Goal: Task Accomplishment & Management: Use online tool/utility

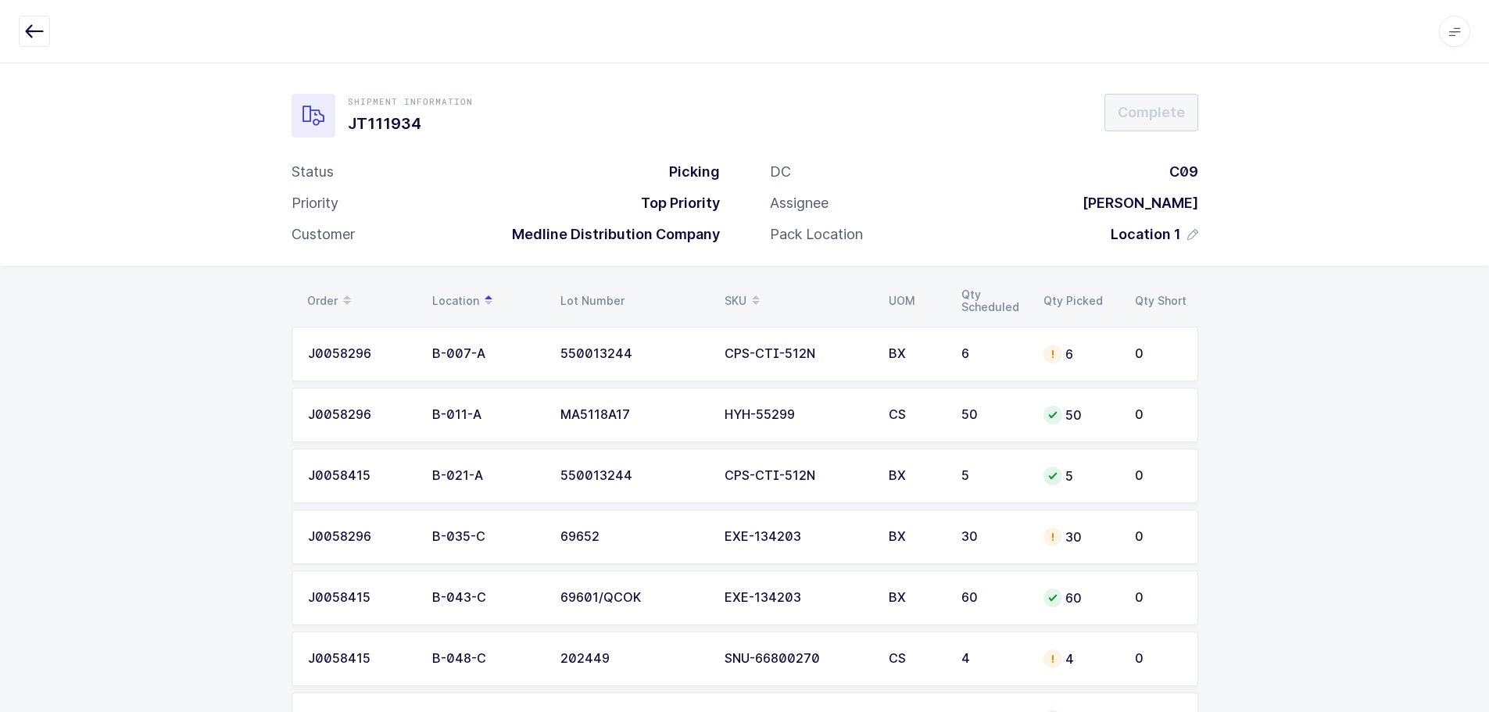
scroll to position [804, 0]
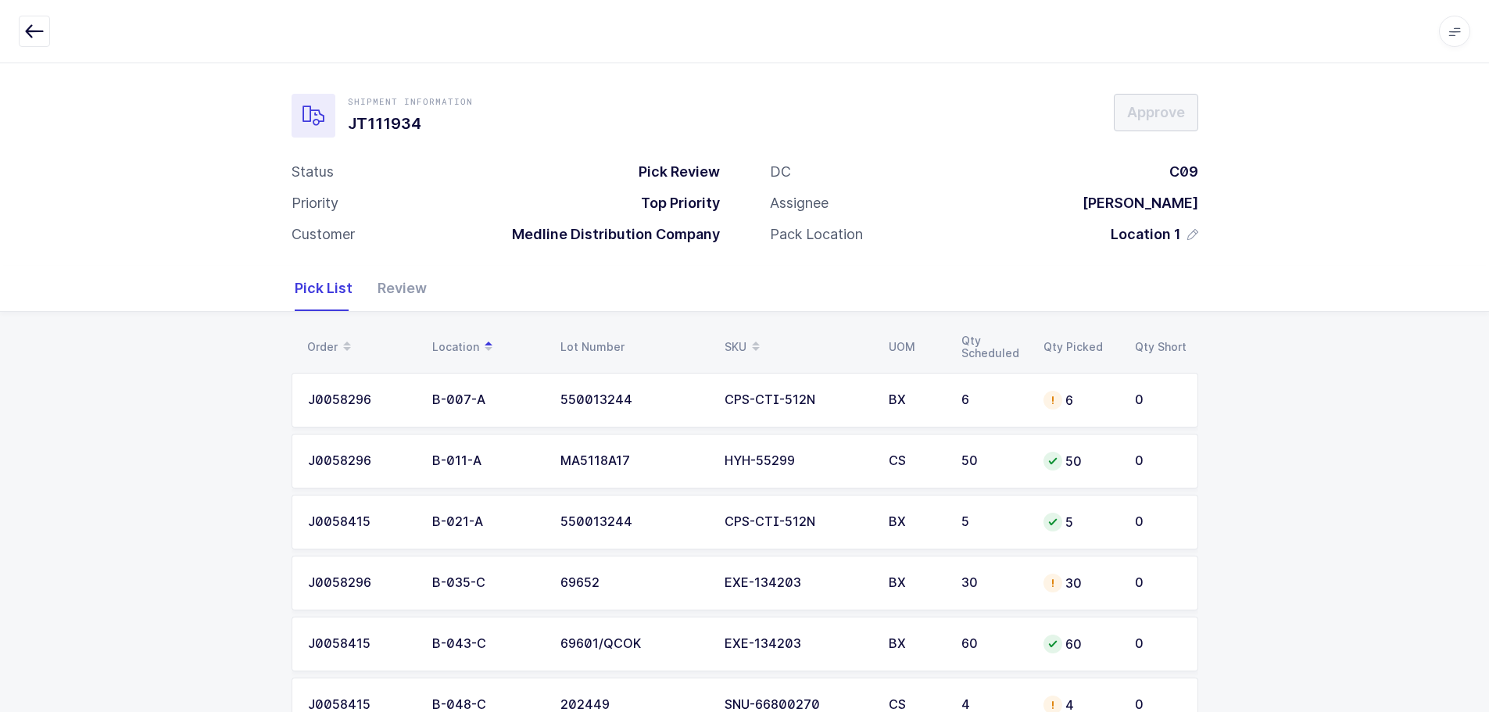
click at [357, 276] on div "Pick List" at bounding box center [330, 288] width 70 height 45
click at [394, 272] on div "Review" at bounding box center [396, 288] width 62 height 45
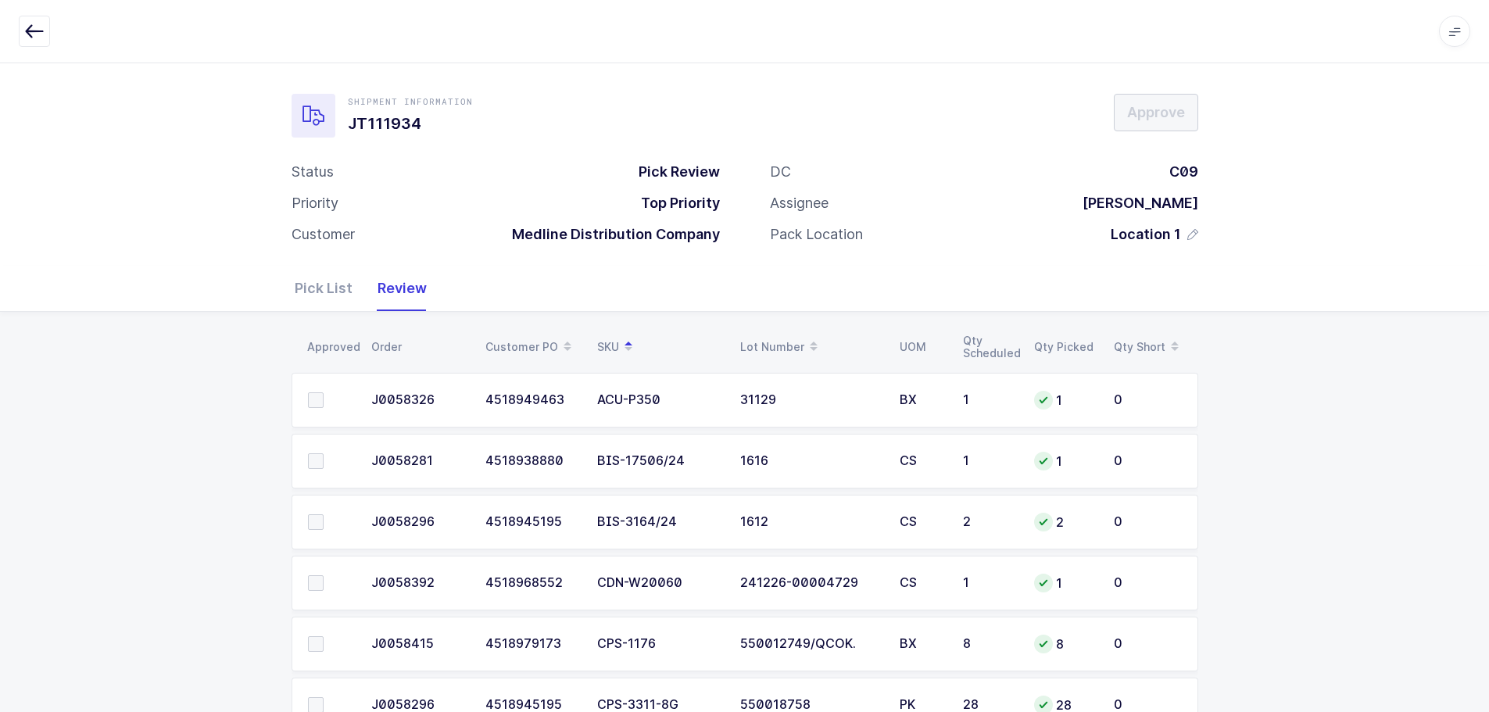
click at [311, 405] on span at bounding box center [316, 400] width 16 height 16
click at [324, 392] on input "checkbox" at bounding box center [324, 392] width 0 height 0
click at [304, 467] on td at bounding box center [327, 461] width 70 height 55
click at [312, 465] on span at bounding box center [316, 461] width 16 height 16
click at [324, 453] on input "checkbox" at bounding box center [324, 453] width 0 height 0
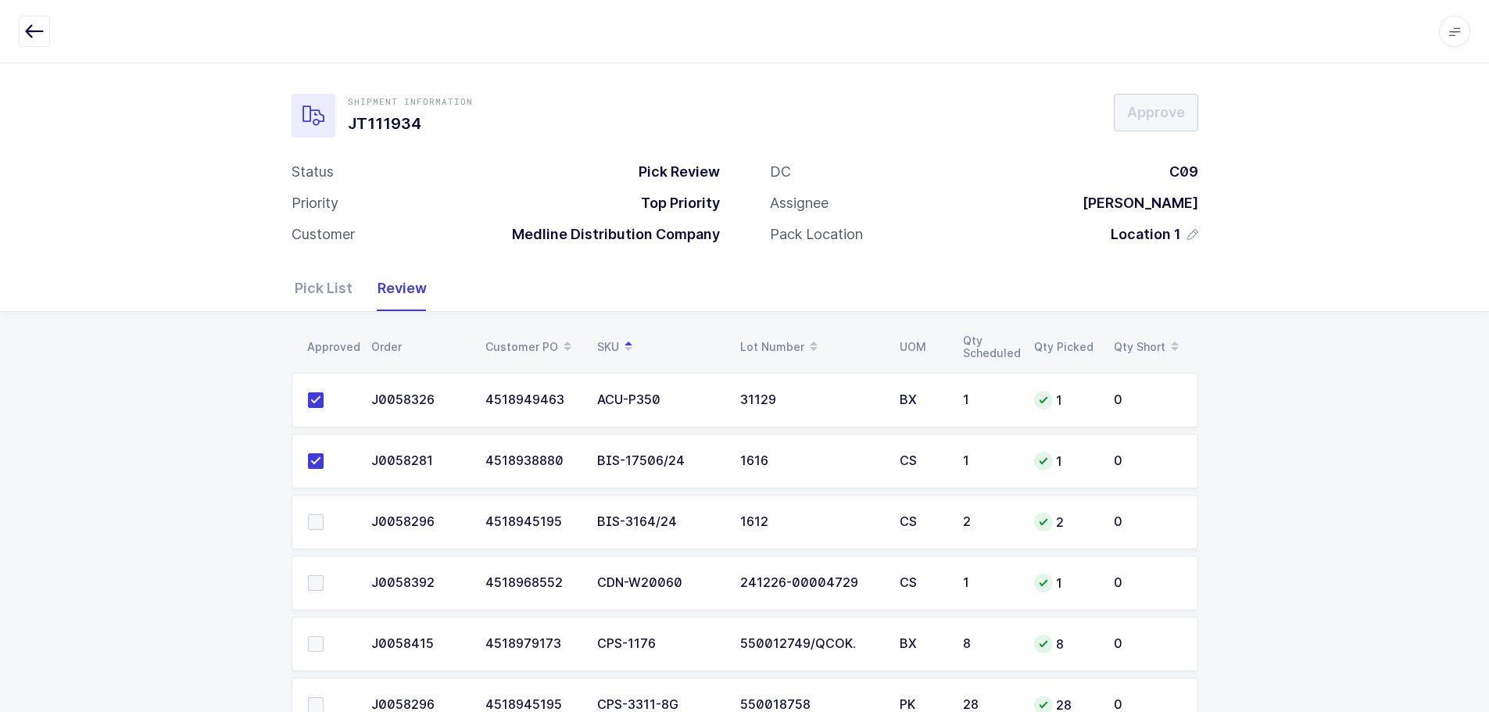
click at [318, 526] on span at bounding box center [316, 522] width 16 height 16
click at [324, 514] on input "checkbox" at bounding box center [324, 514] width 0 height 0
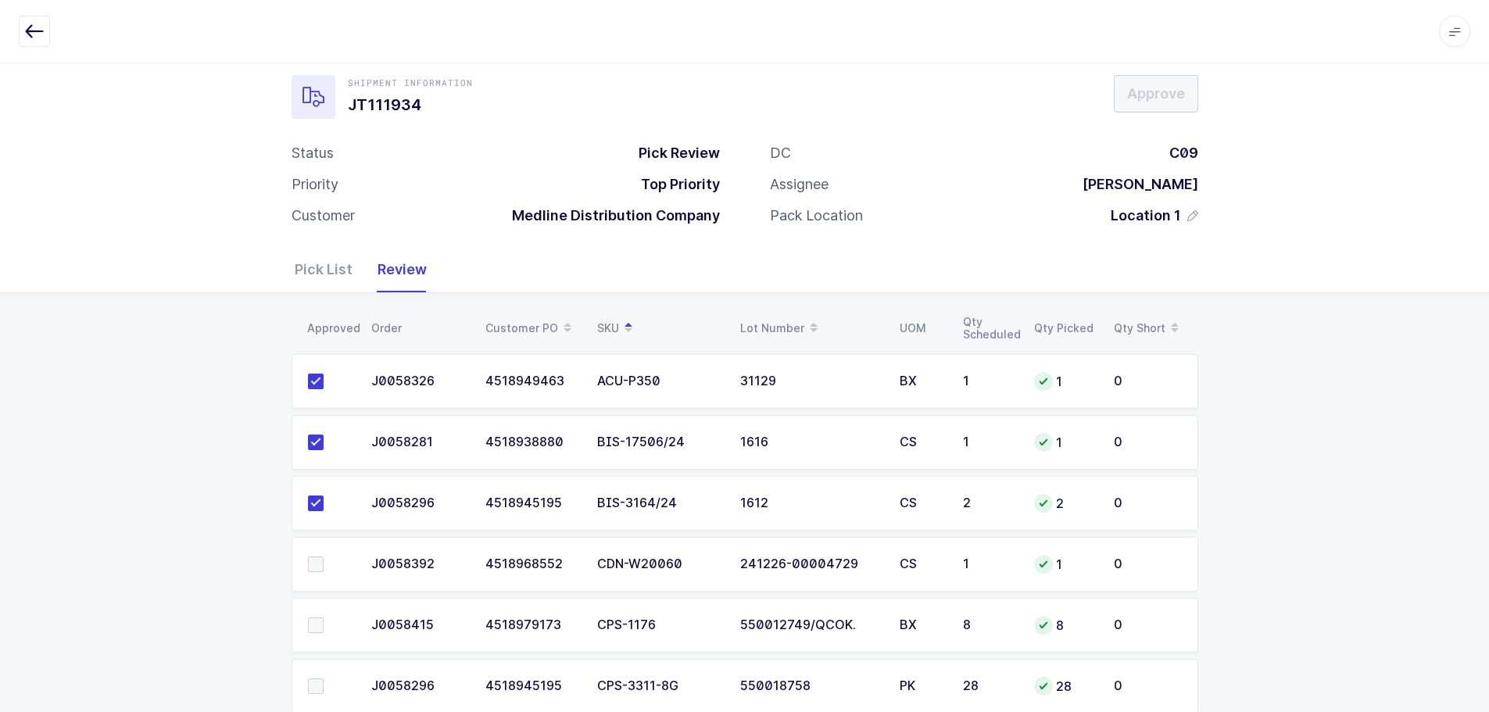
scroll to position [78, 0]
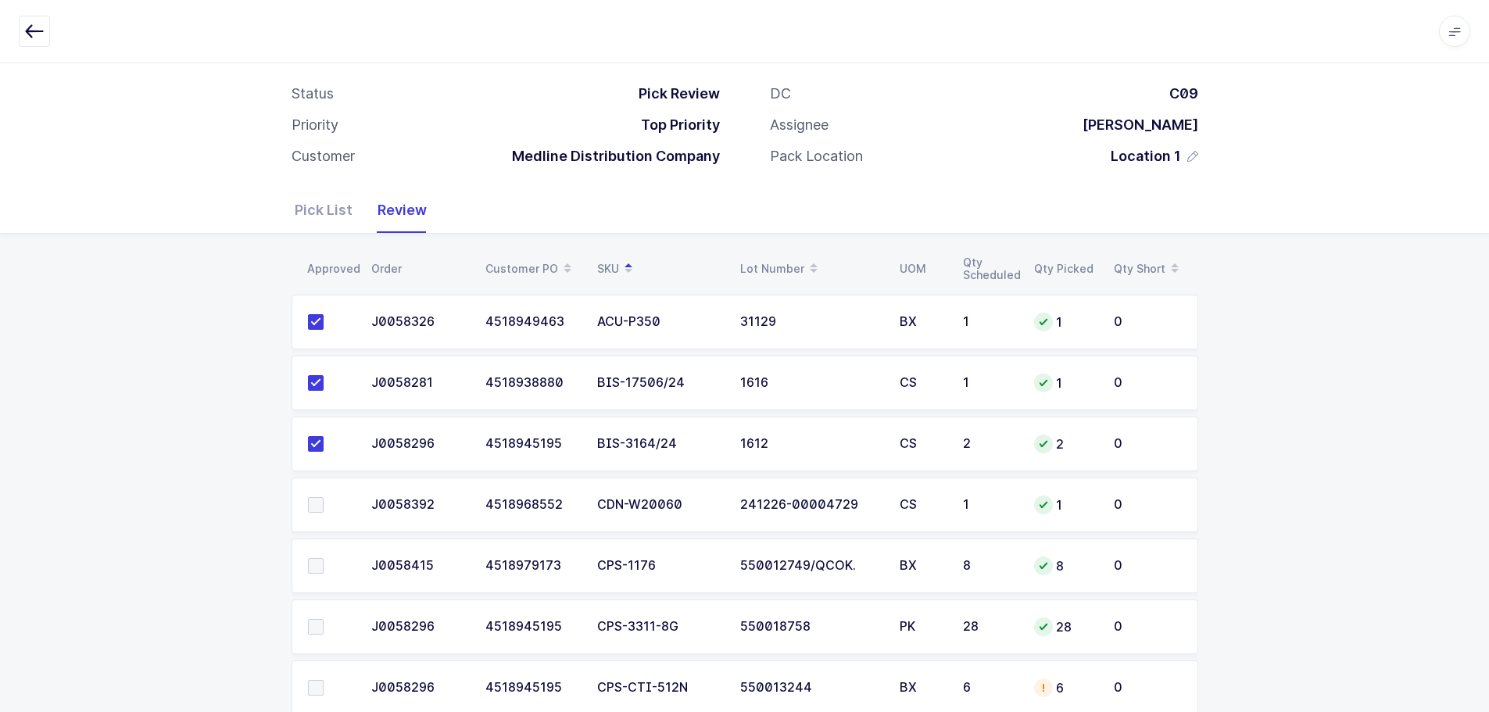
click at [314, 508] on span at bounding box center [316, 505] width 16 height 16
click at [324, 497] on input "checkbox" at bounding box center [324, 497] width 0 height 0
click at [312, 567] on span at bounding box center [316, 566] width 16 height 16
click at [324, 558] on input "checkbox" at bounding box center [324, 558] width 0 height 0
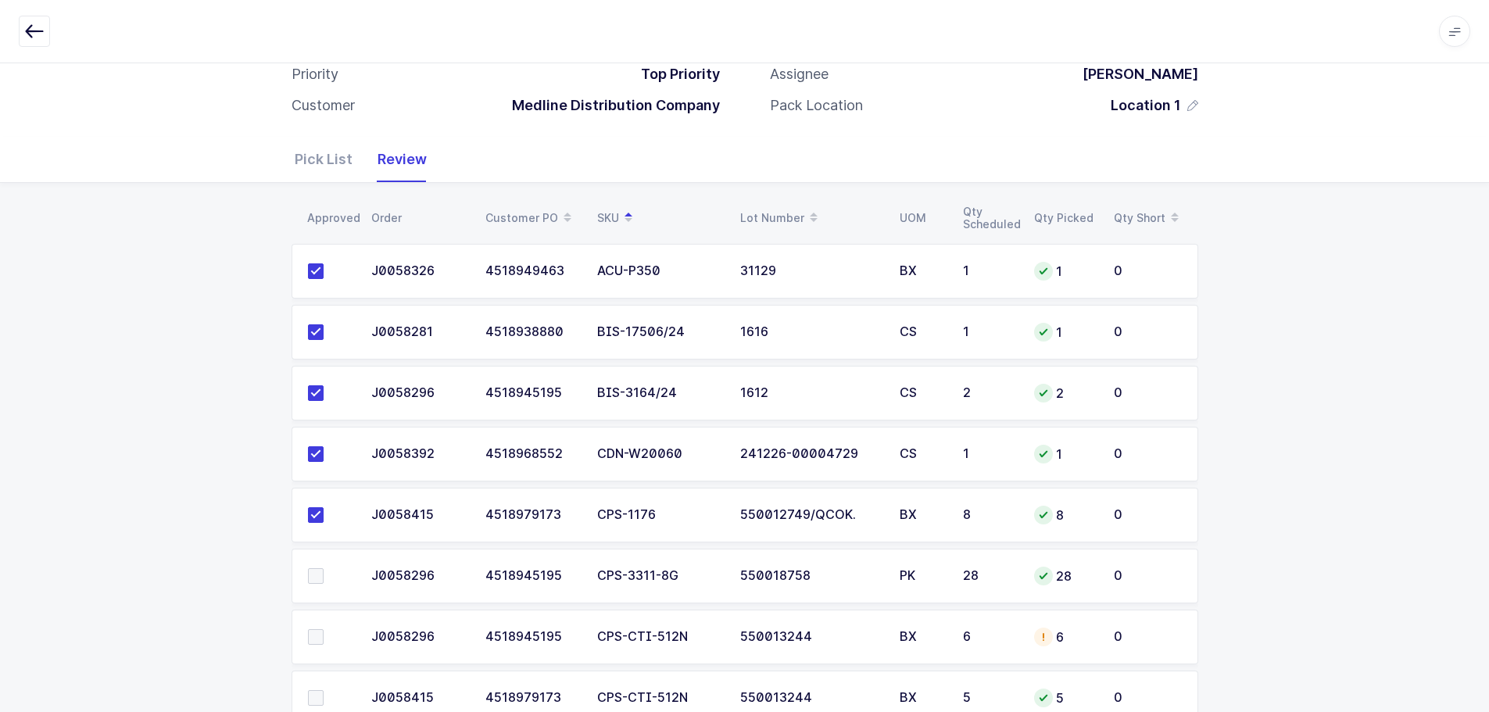
scroll to position [235, 0]
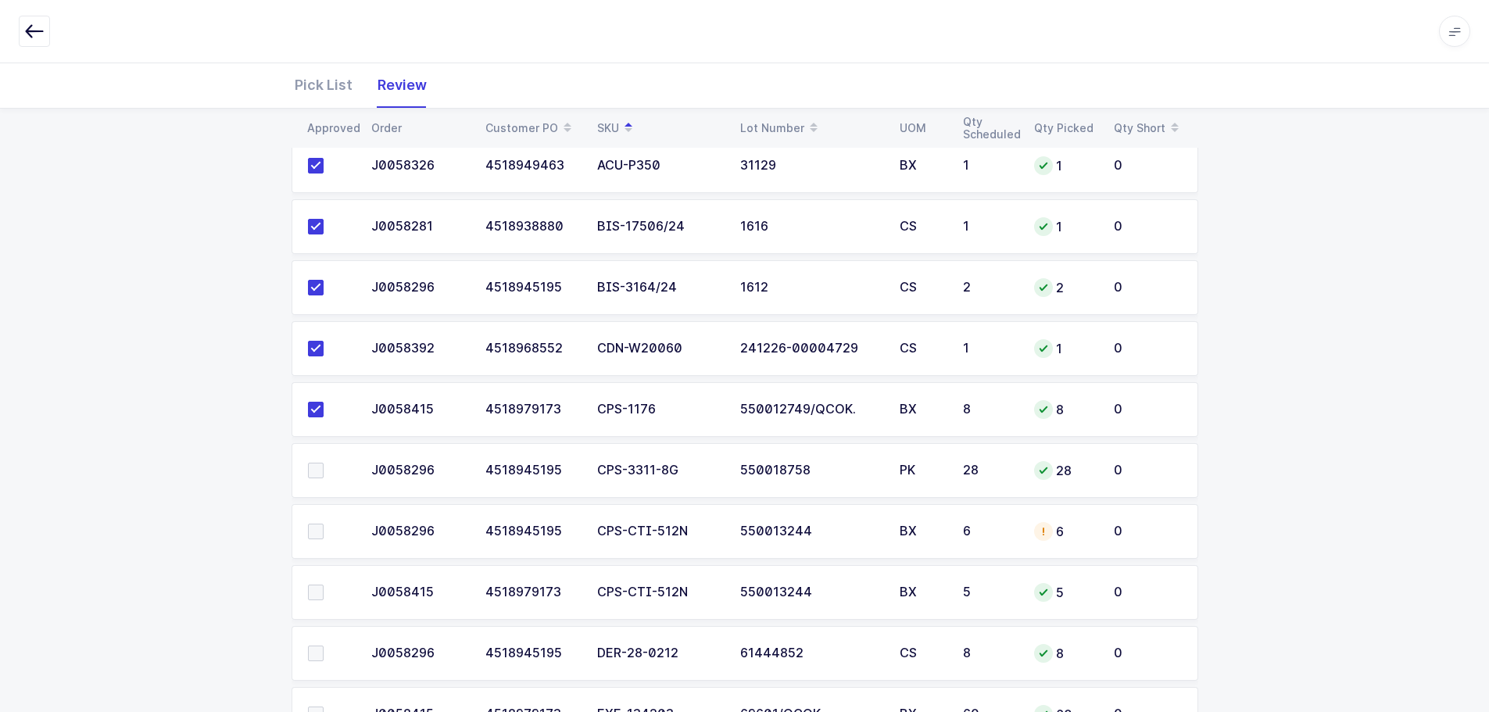
drag, startPoint x: 930, startPoint y: 540, endPoint x: 969, endPoint y: 546, distance: 38.8
click at [930, 540] on td "BX" at bounding box center [921, 531] width 63 height 55
click at [965, 542] on td "6" at bounding box center [989, 531] width 71 height 55
drag, startPoint x: 322, startPoint y: 80, endPoint x: 375, endPoint y: 119, distance: 66.0
click at [322, 81] on div "Pick List" at bounding box center [330, 85] width 70 height 45
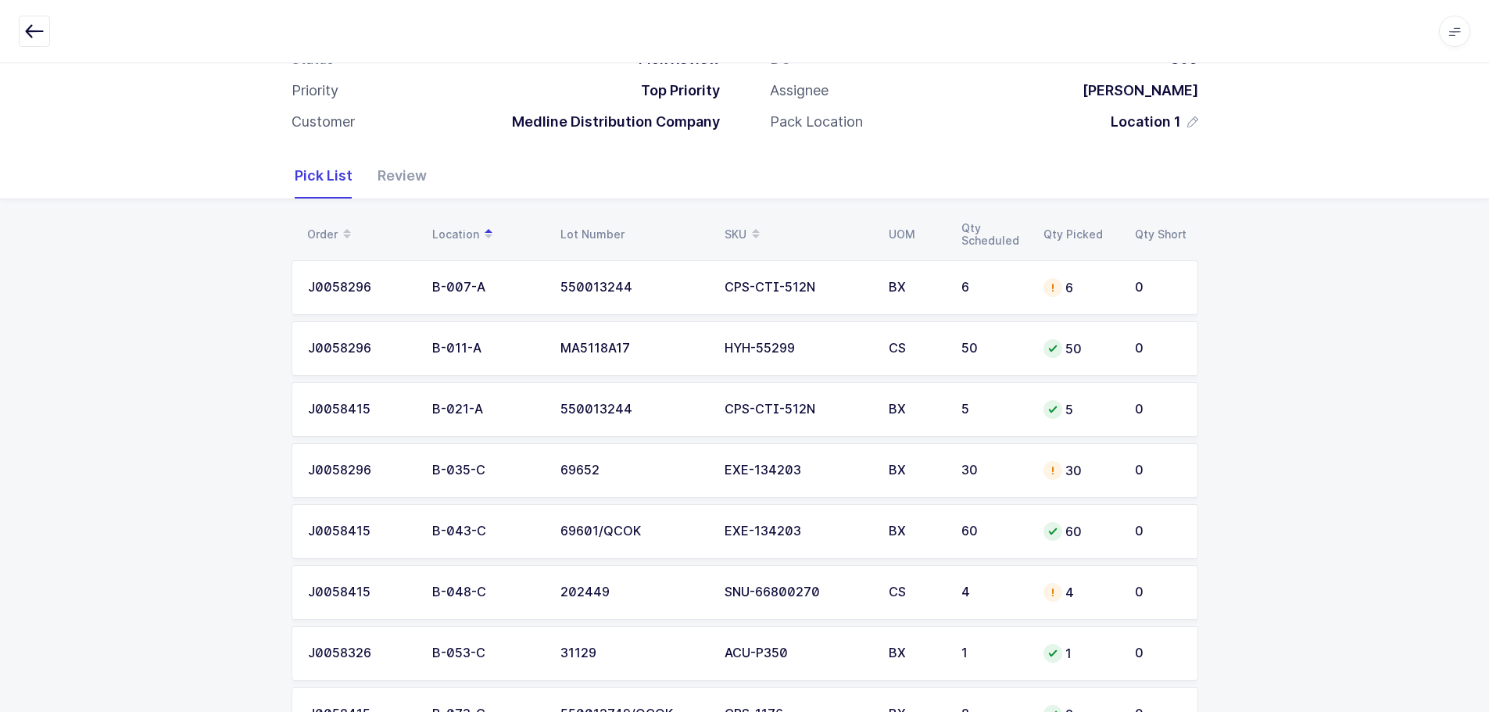
scroll to position [0, 0]
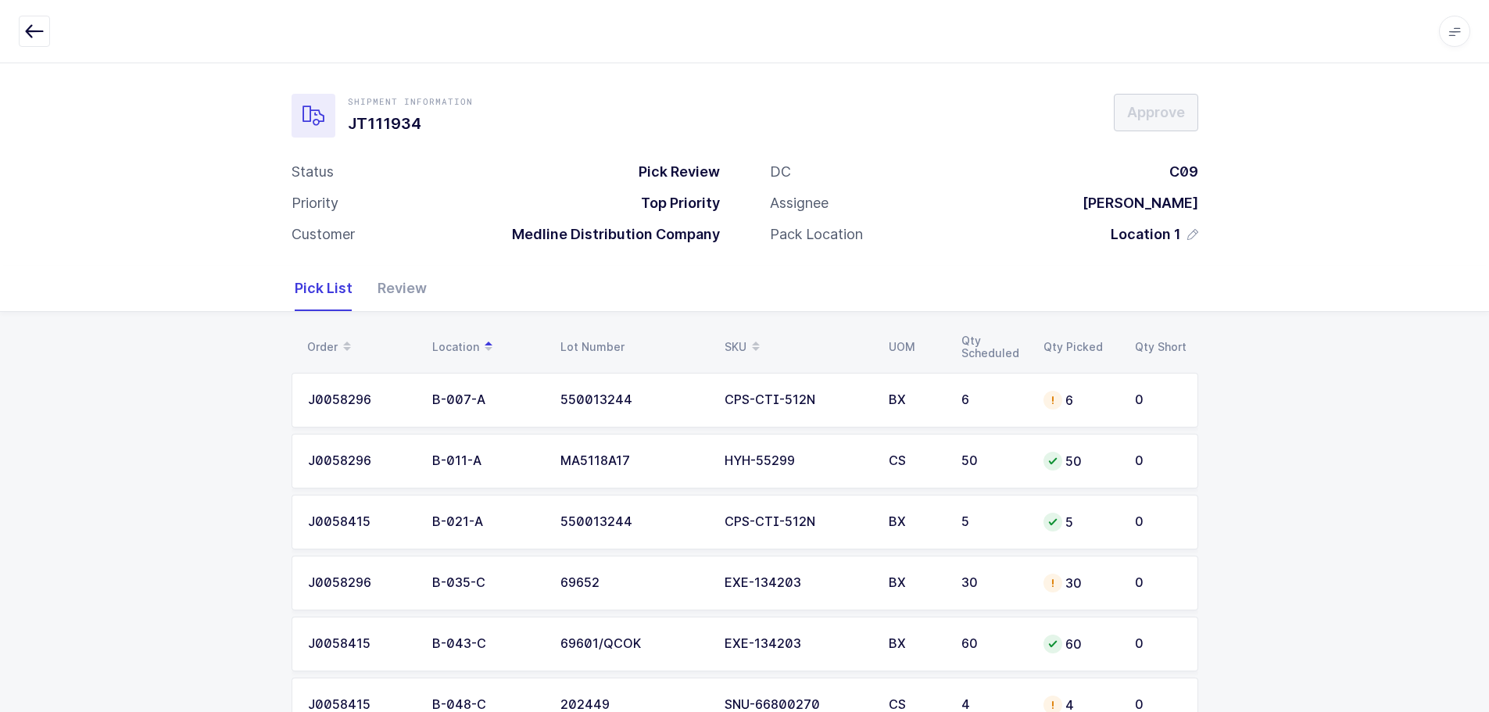
click at [734, 336] on div "SKU" at bounding box center [797, 347] width 145 height 27
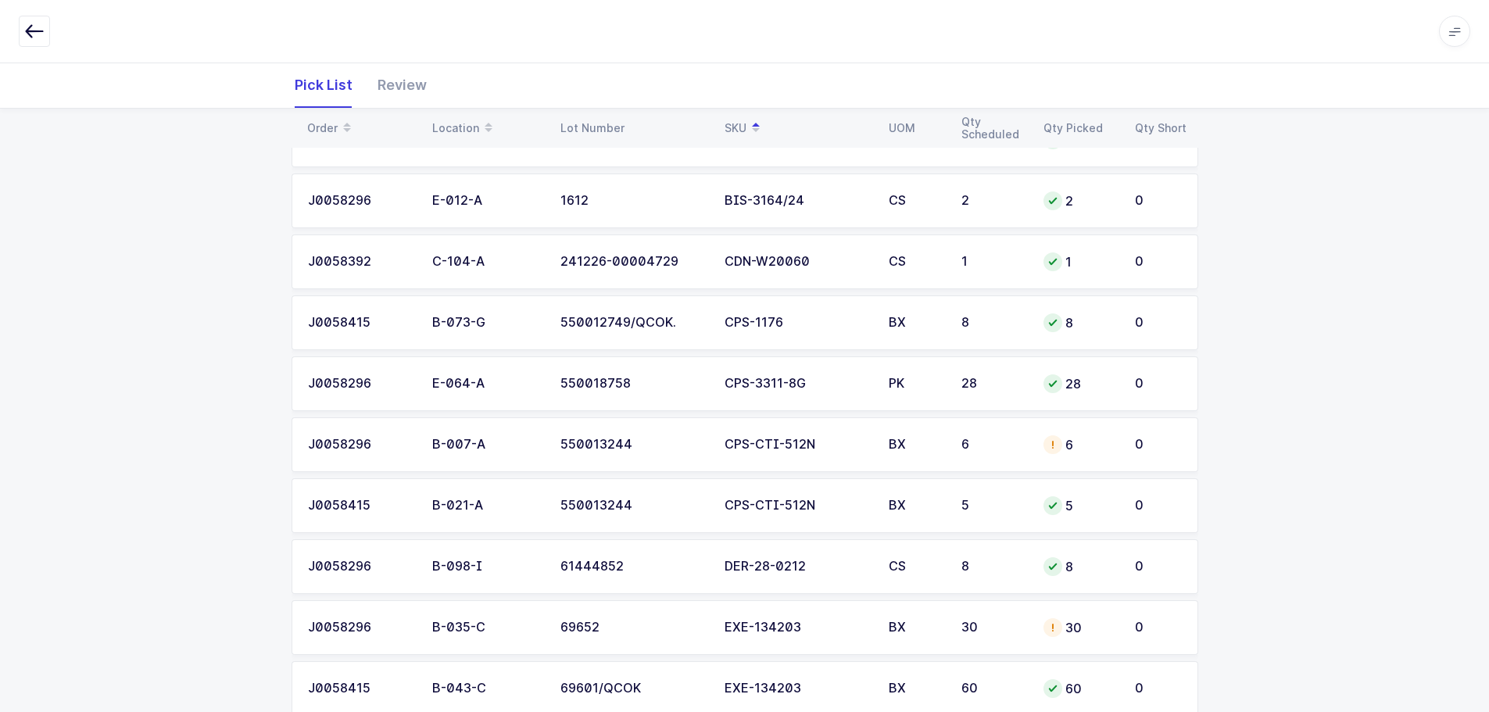
scroll to position [391, 0]
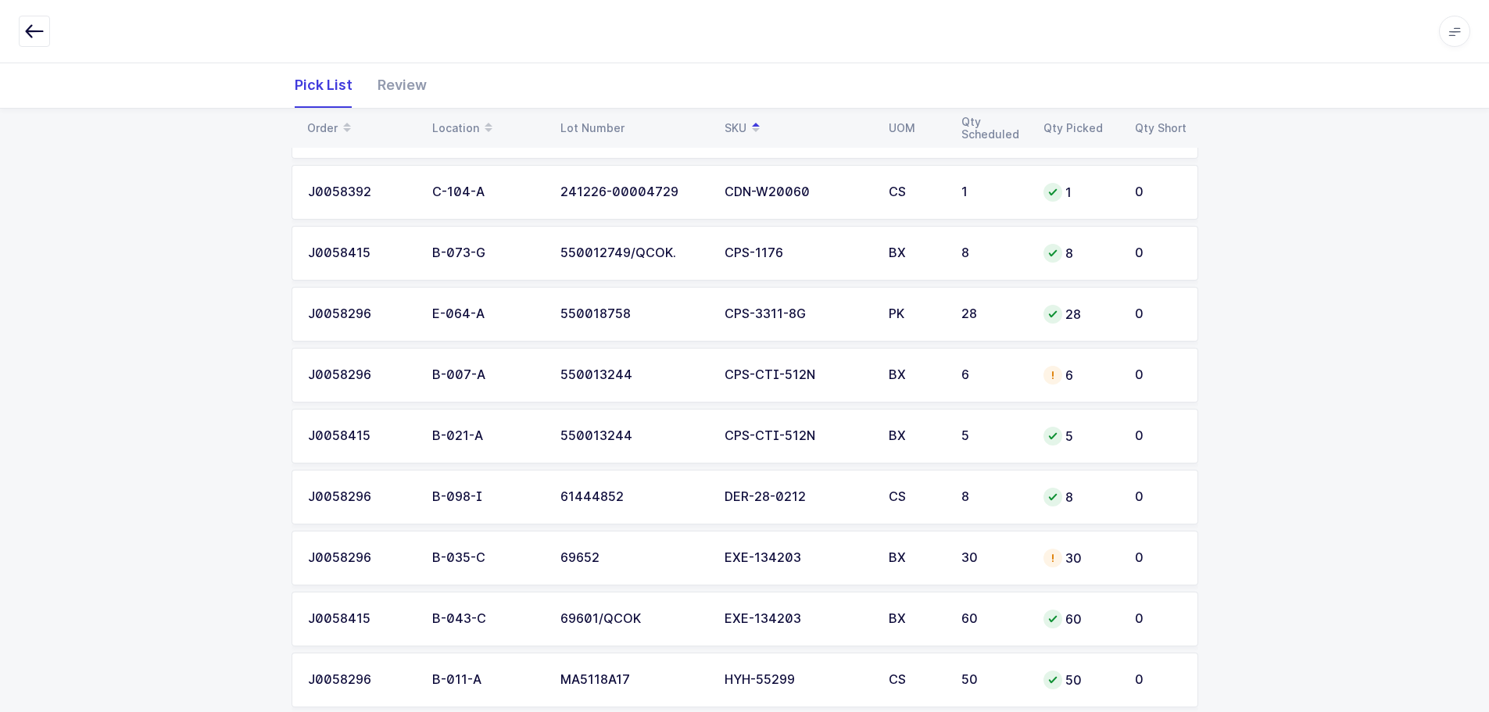
click at [883, 569] on td "BX" at bounding box center [916, 558] width 73 height 55
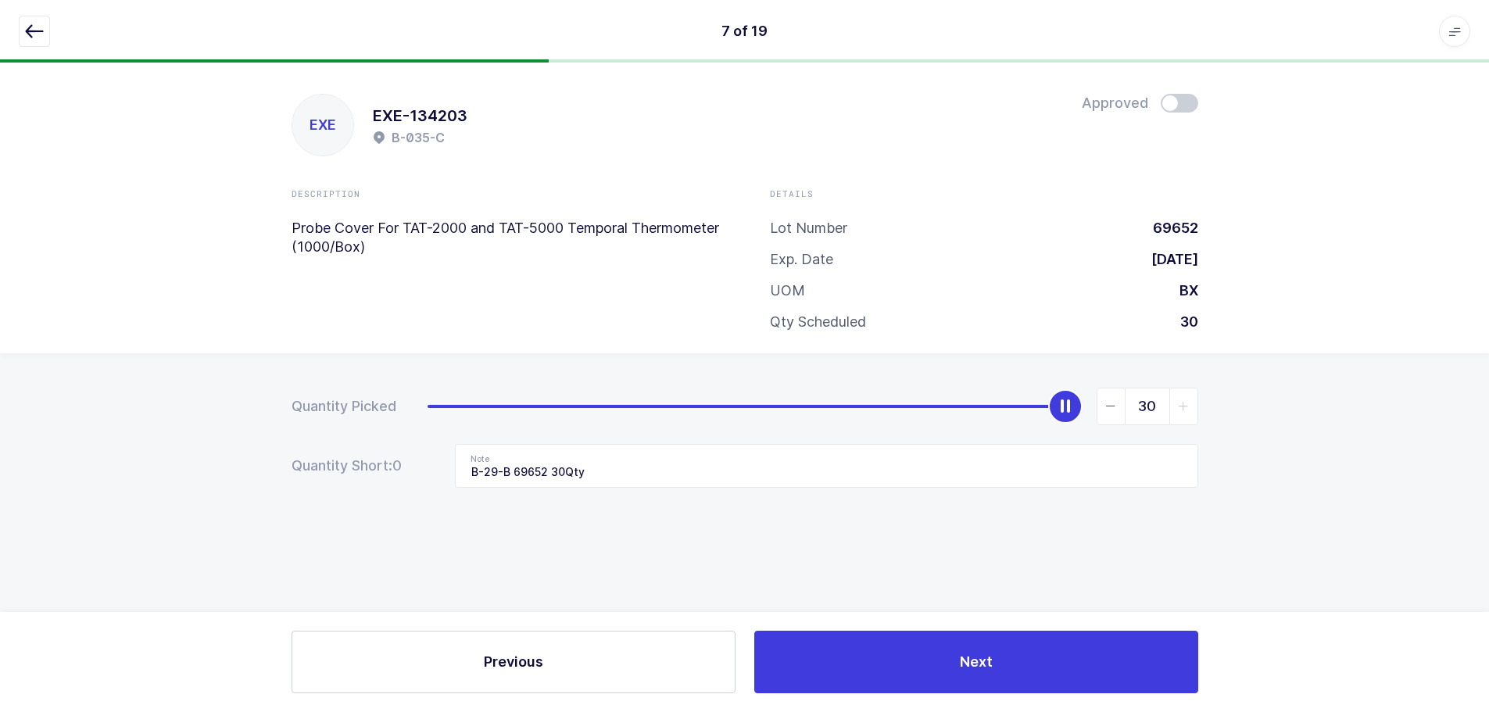
scroll to position [0, 0]
drag, startPoint x: 1180, startPoint y: 100, endPoint x: 1168, endPoint y: 127, distance: 29.1
click at [1180, 100] on span at bounding box center [1185, 103] width 38 height 19
click at [37, 35] on icon "button" at bounding box center [34, 31] width 19 height 19
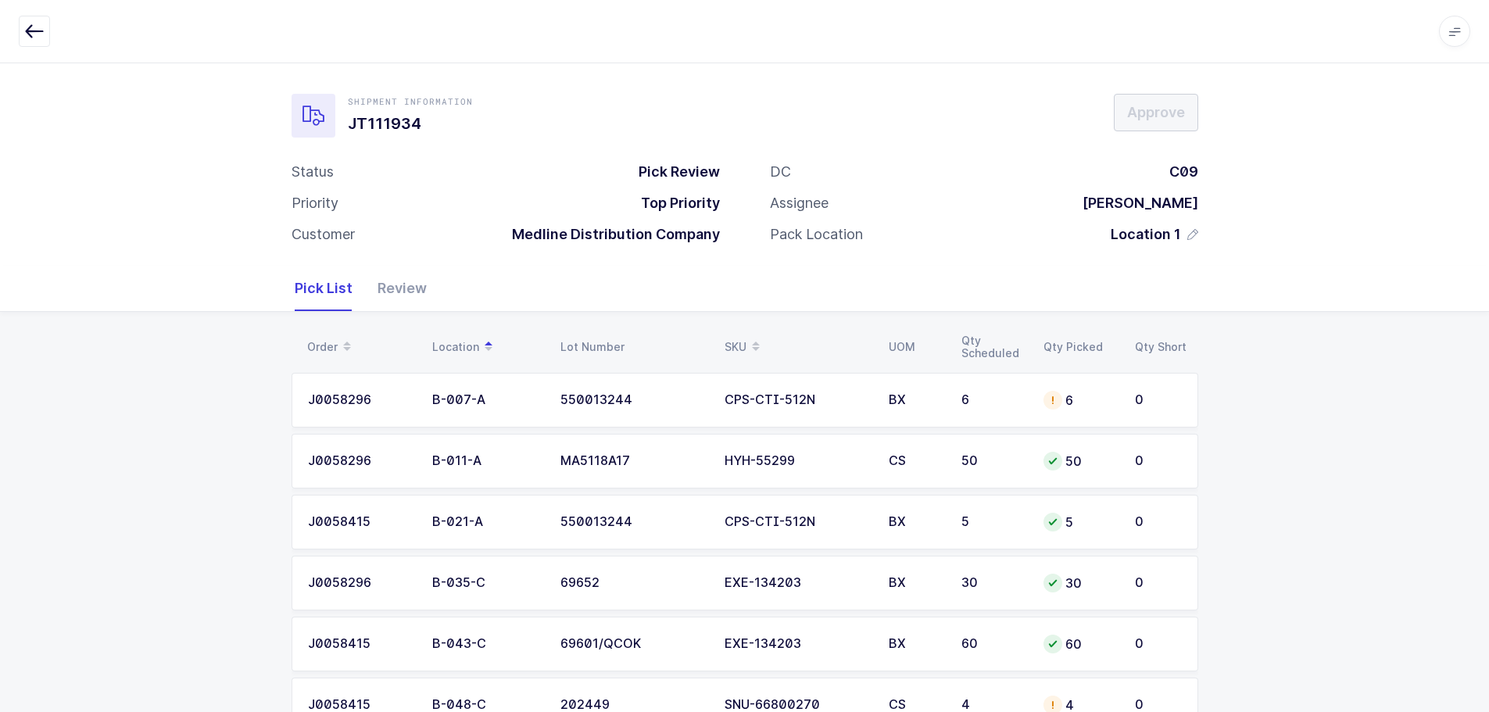
click at [738, 341] on div "SKU" at bounding box center [797, 347] width 145 height 27
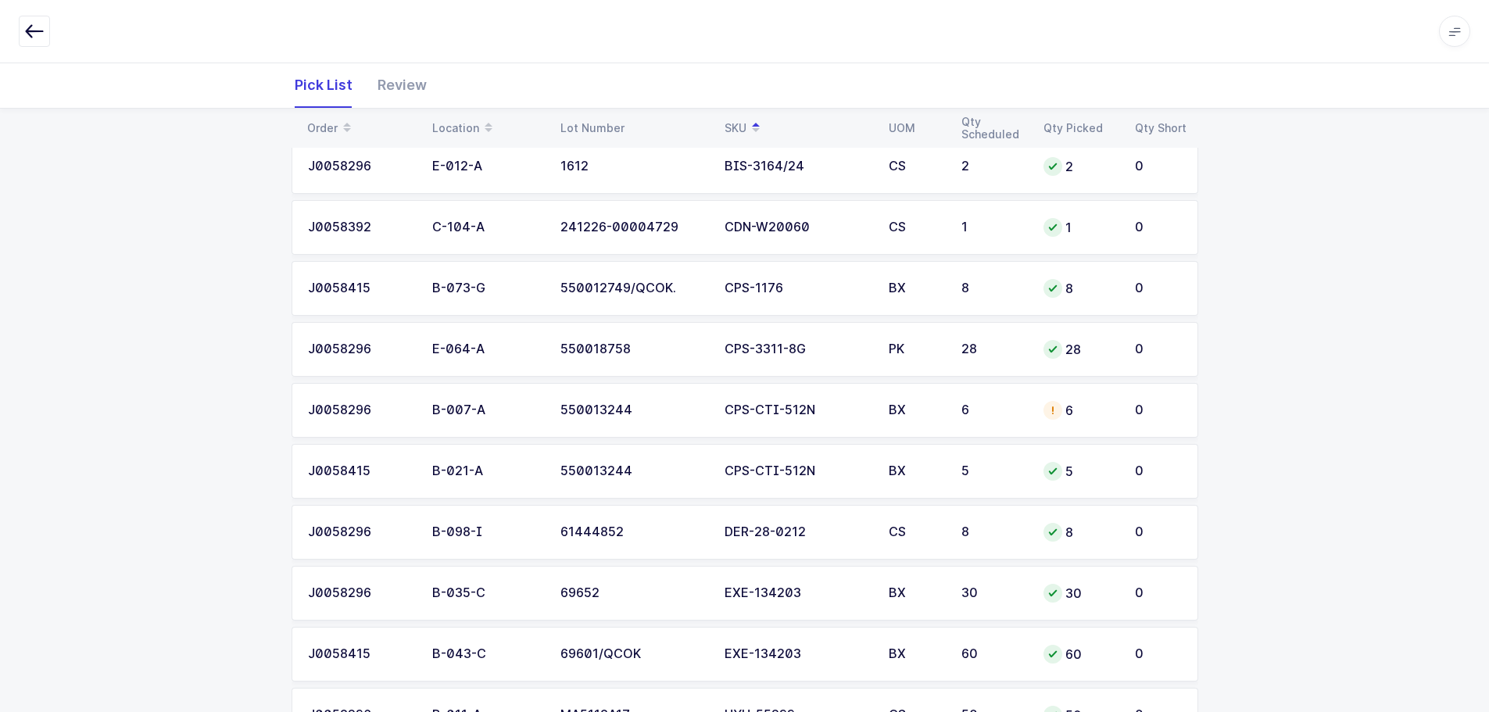
scroll to position [391, 0]
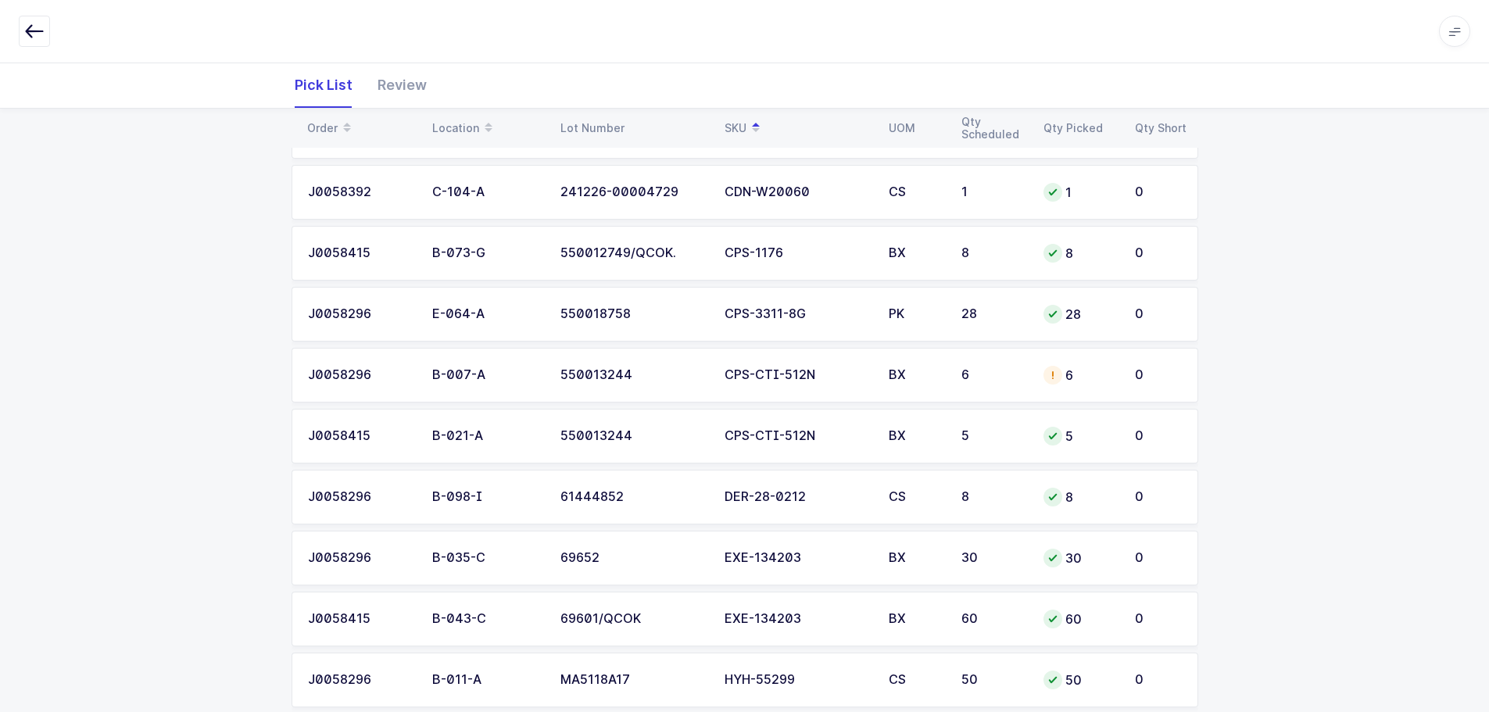
click at [969, 396] on td "6" at bounding box center [993, 375] width 82 height 55
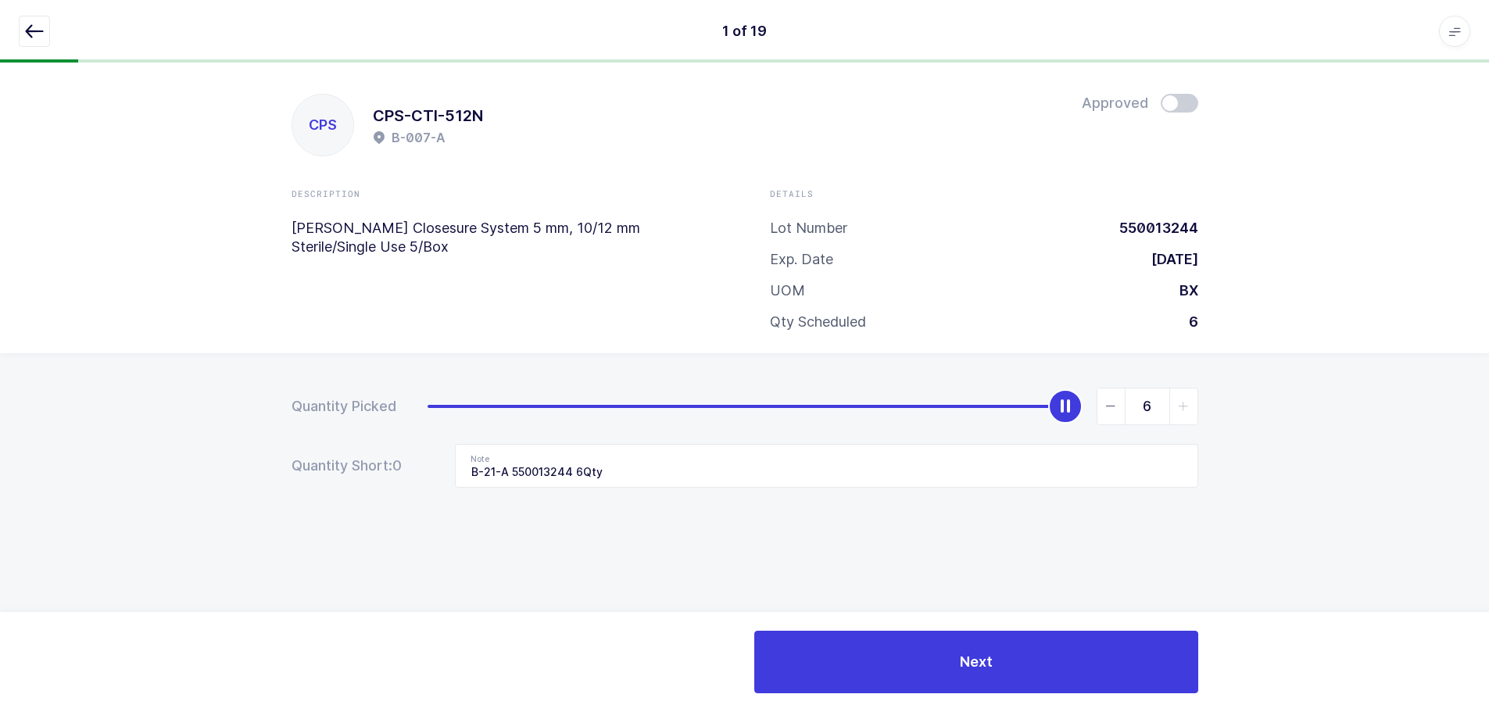
scroll to position [0, 0]
drag, startPoint x: 1184, startPoint y: 111, endPoint x: 1159, endPoint y: 143, distance: 41.1
click at [1184, 111] on span at bounding box center [1185, 103] width 38 height 19
click at [15, 24] on div "1 of 19 Apps Core Warehouse Admin Mission Control Purchasing Baltazar N. Logout…" at bounding box center [750, 31] width 1501 height 63
click at [26, 34] on icon "button" at bounding box center [34, 31] width 19 height 19
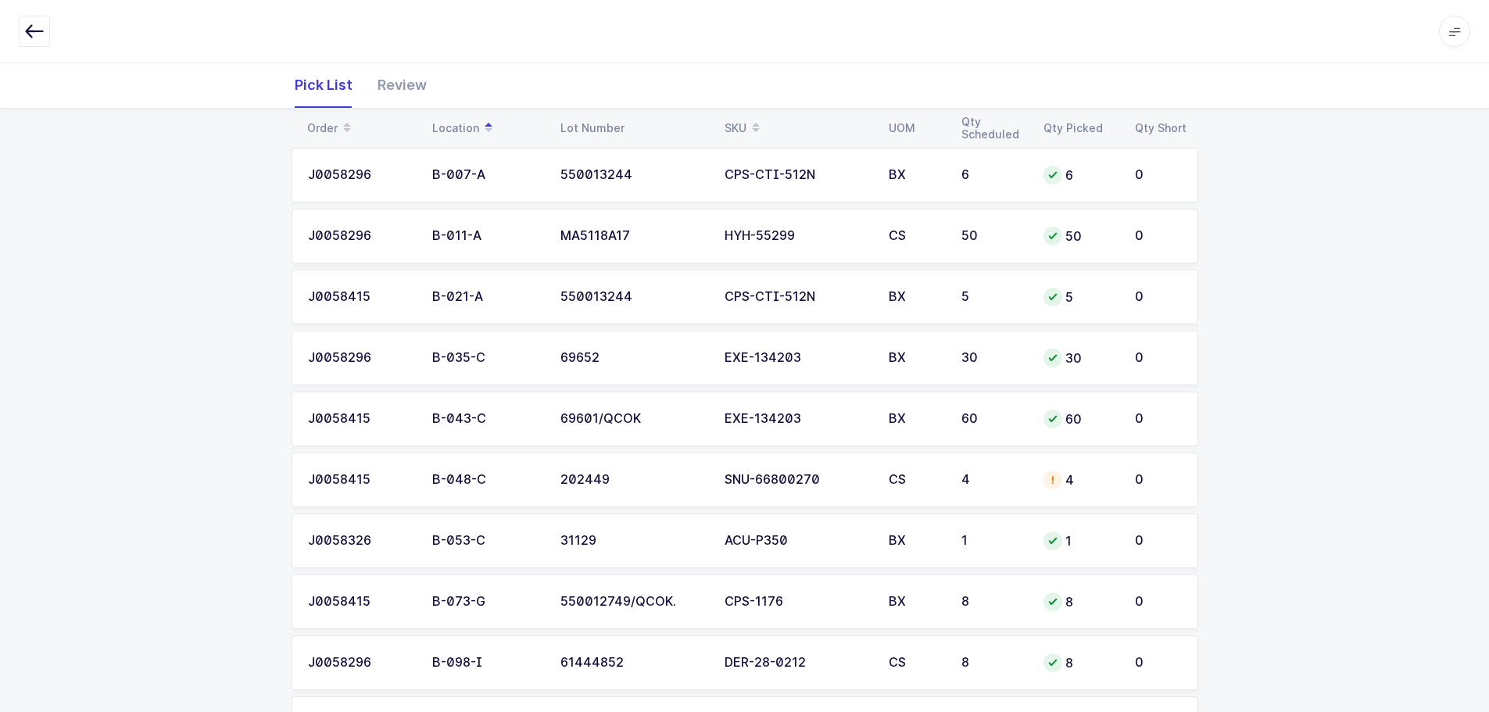
scroll to position [235, 0]
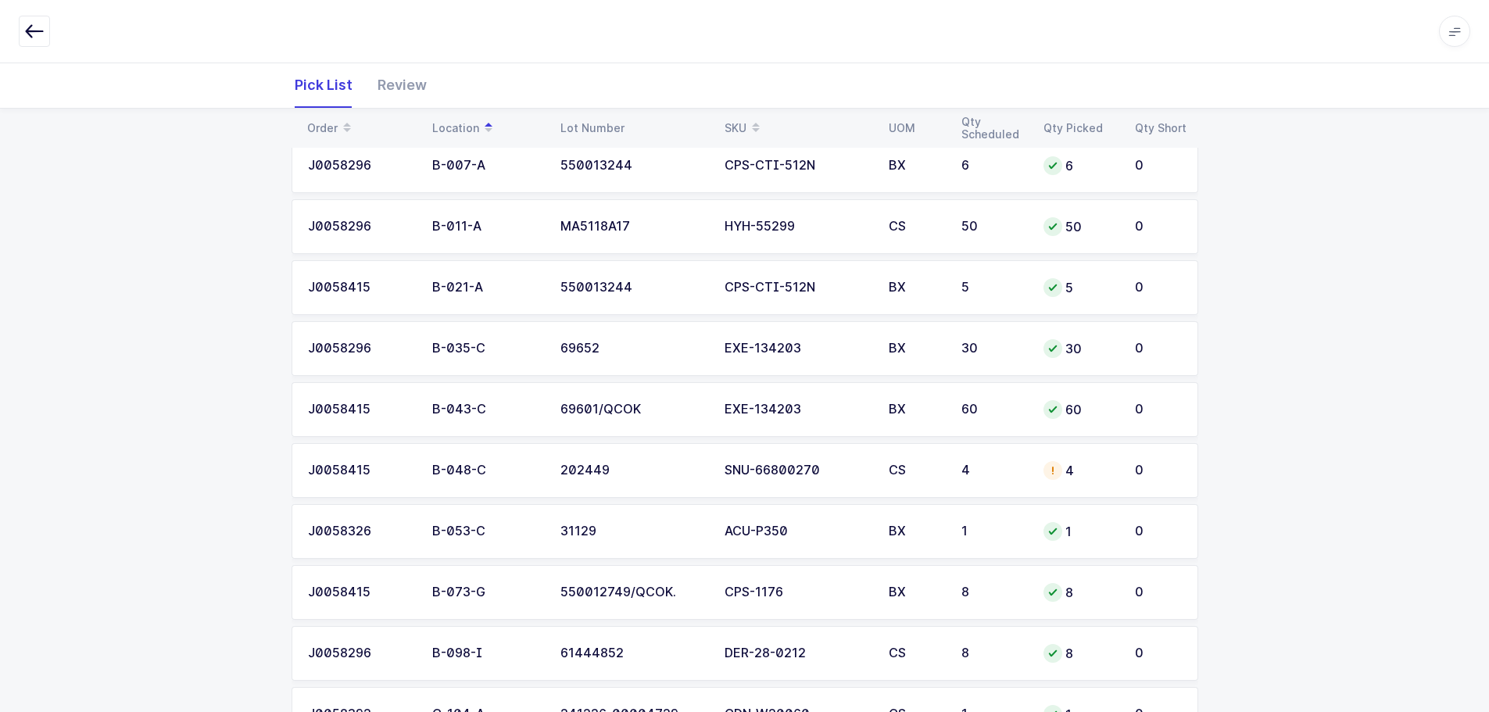
click at [733, 125] on div "SKU" at bounding box center [797, 128] width 145 height 27
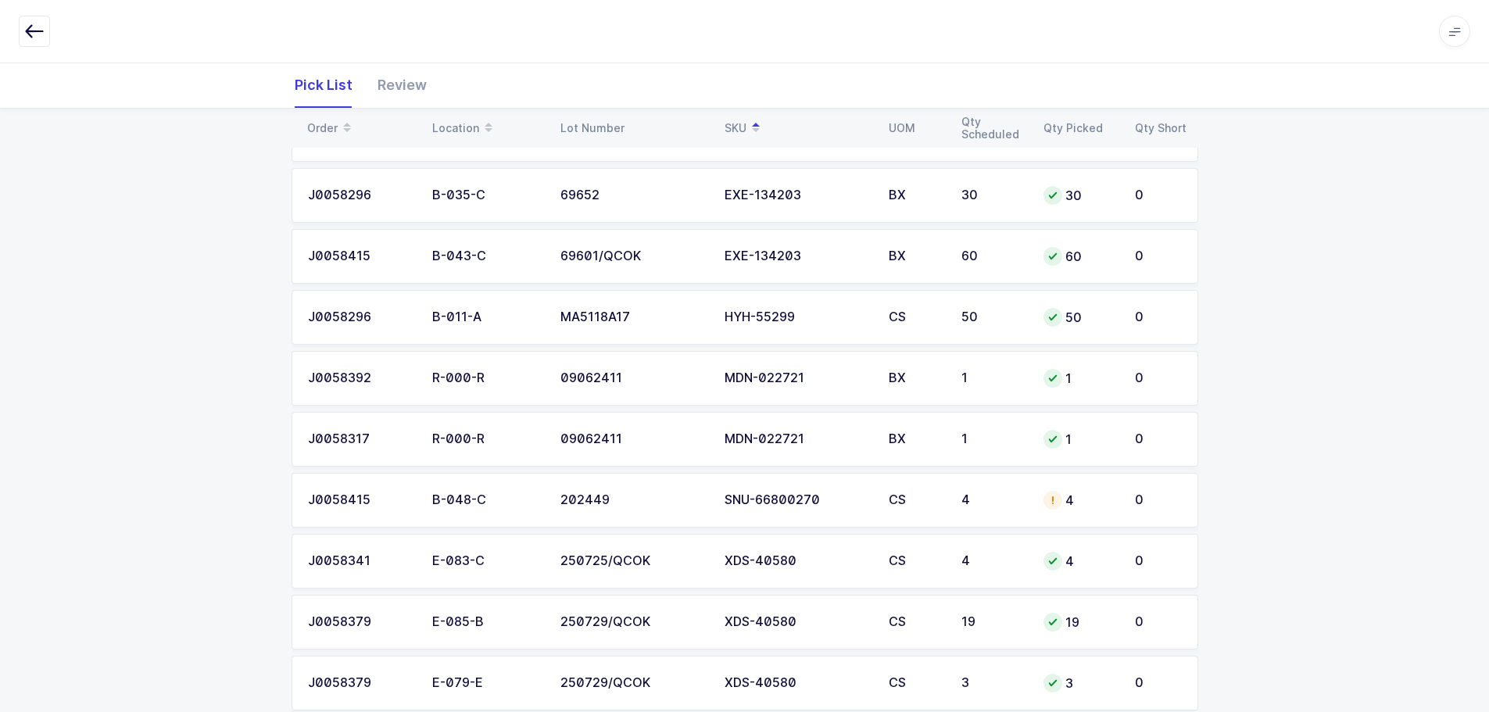
scroll to position [782, 0]
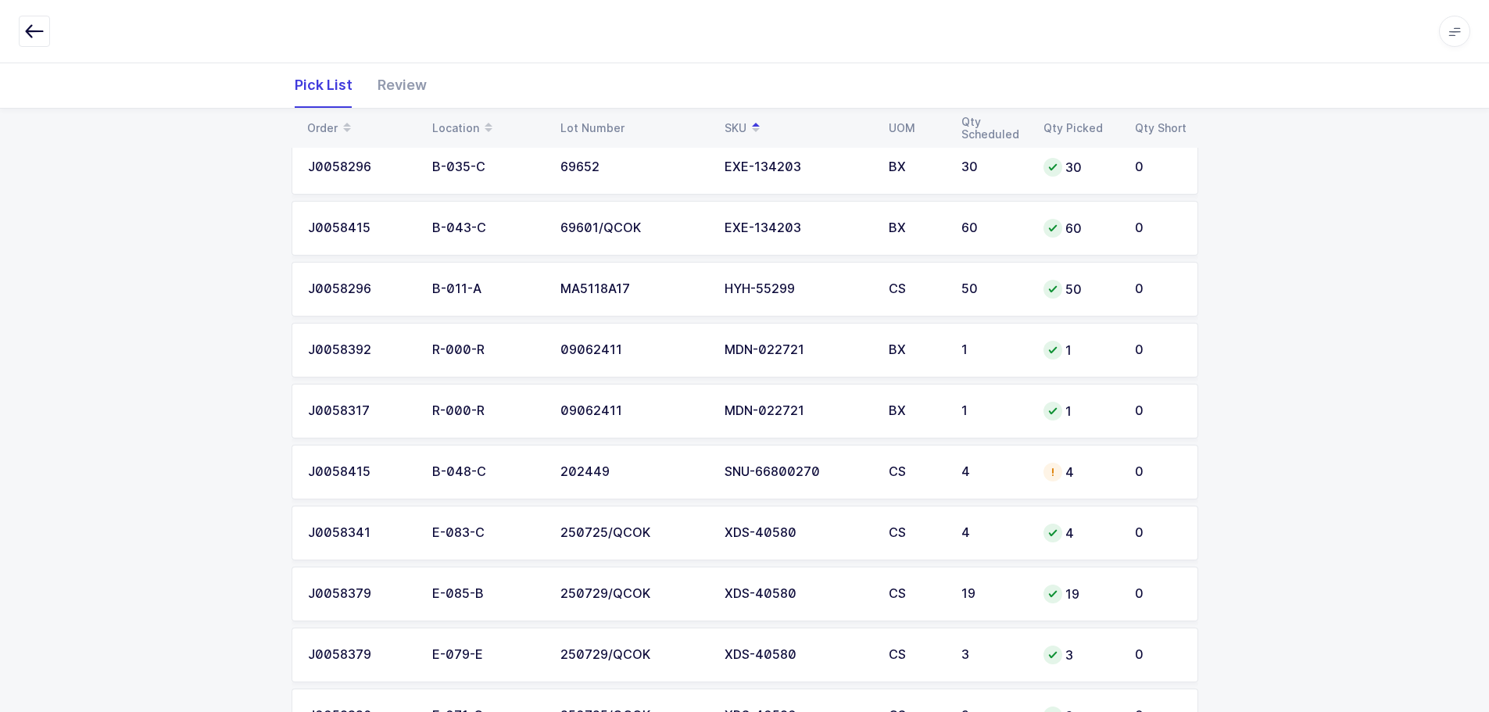
click at [1033, 470] on td "4" at bounding box center [993, 472] width 82 height 55
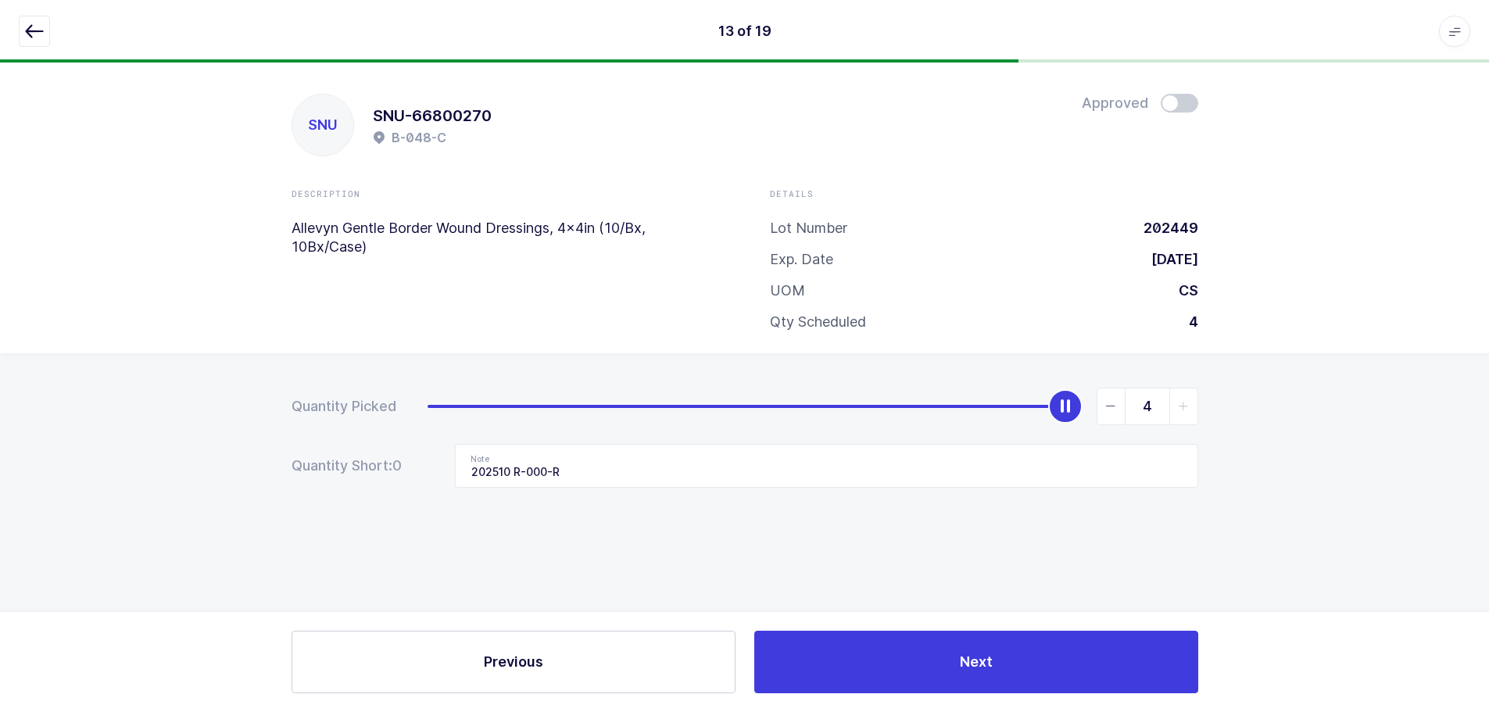
scroll to position [0, 0]
type input "0"
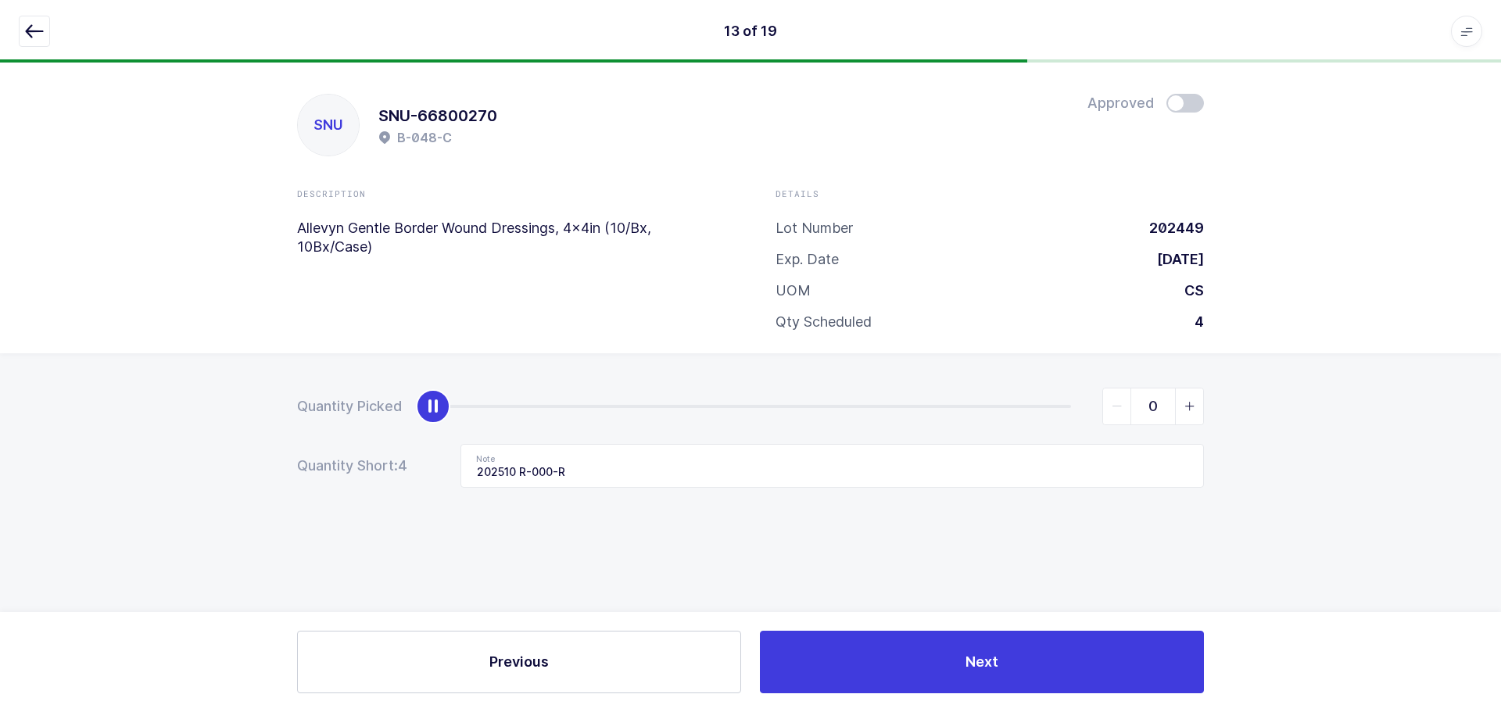
drag, startPoint x: 1069, startPoint y: 400, endPoint x: 281, endPoint y: 421, distance: 787.6
click at [285, 425] on div "Quantity Picked 0 Quantity Short: 4 Note 202510 R-000-R" at bounding box center [750, 492] width 1501 height 278
click at [19, 36] on button "button" at bounding box center [34, 31] width 31 height 31
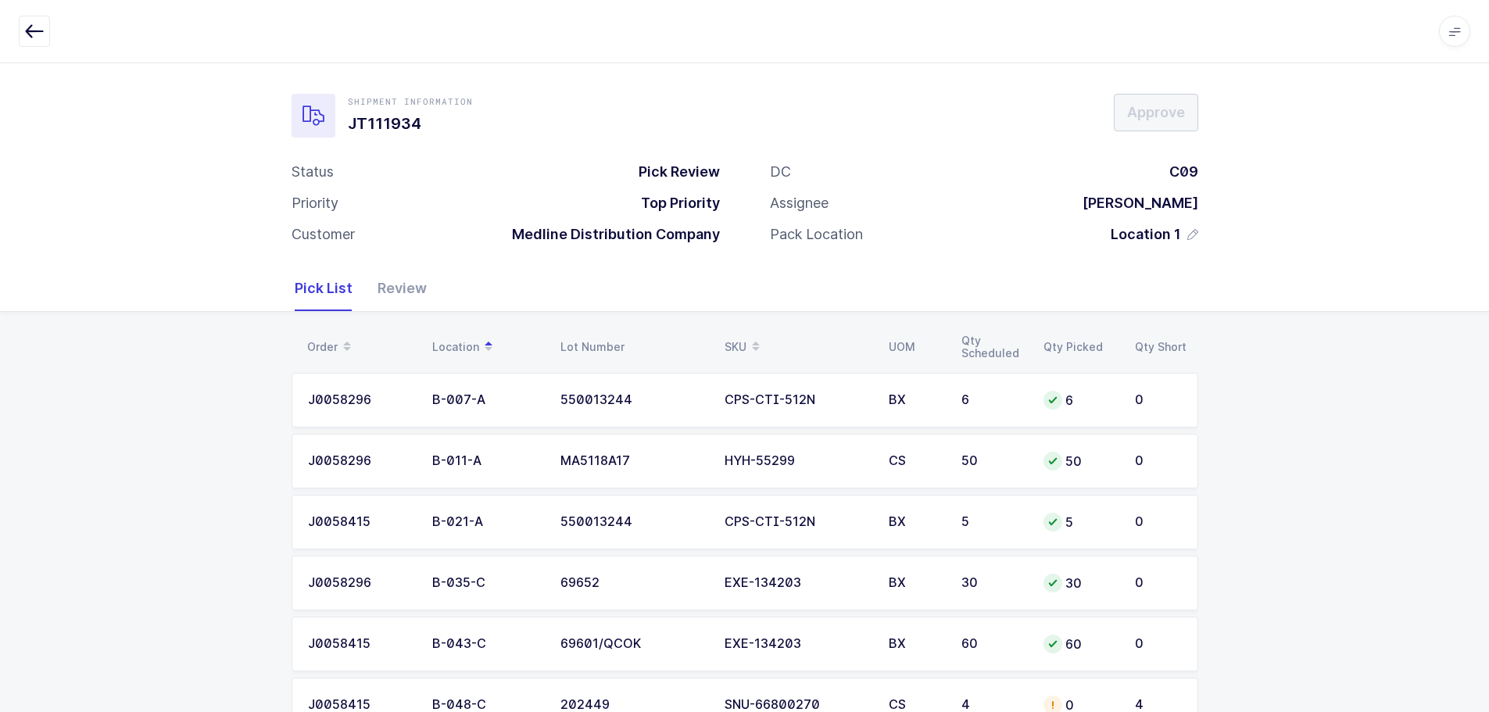
click at [386, 285] on div "Review" at bounding box center [396, 288] width 62 height 45
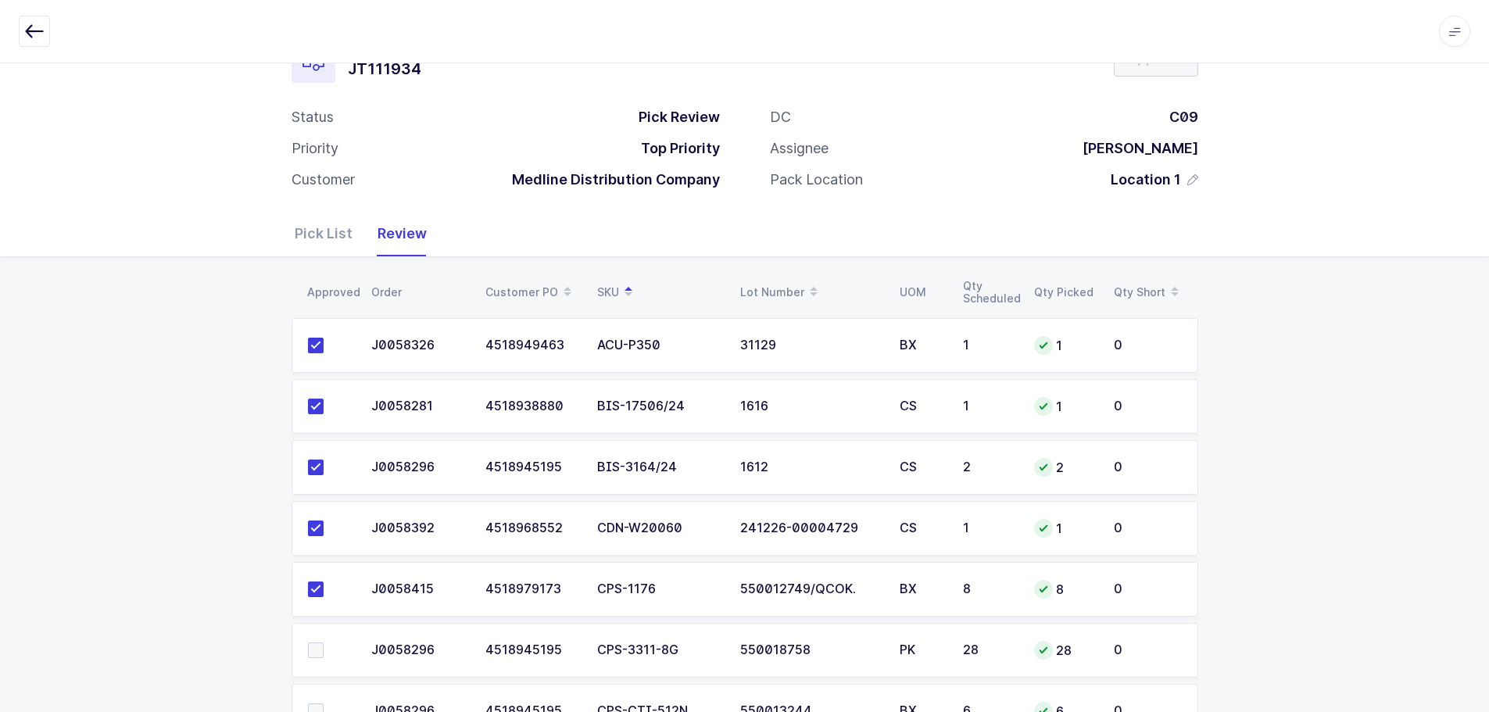
scroll to position [78, 0]
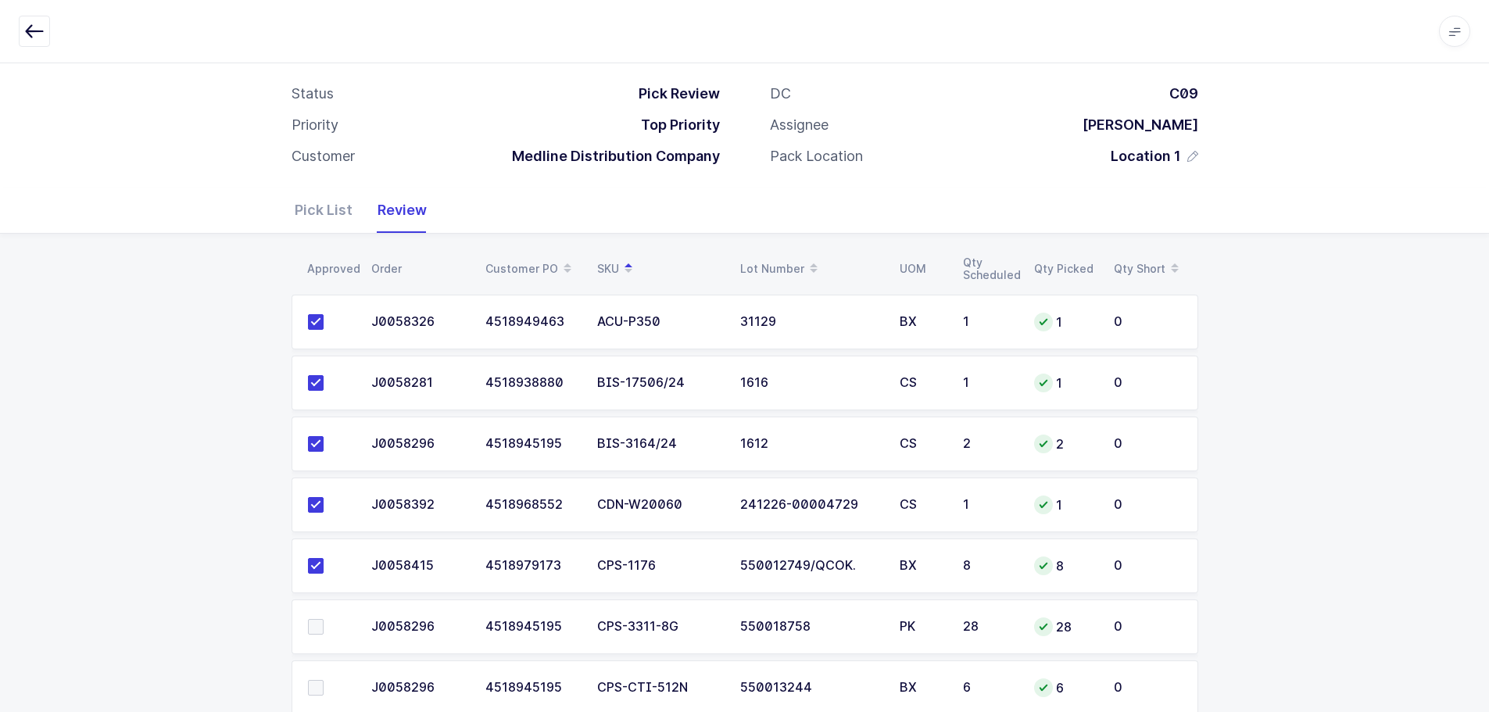
click at [307, 199] on div "Pick List" at bounding box center [330, 210] width 70 height 45
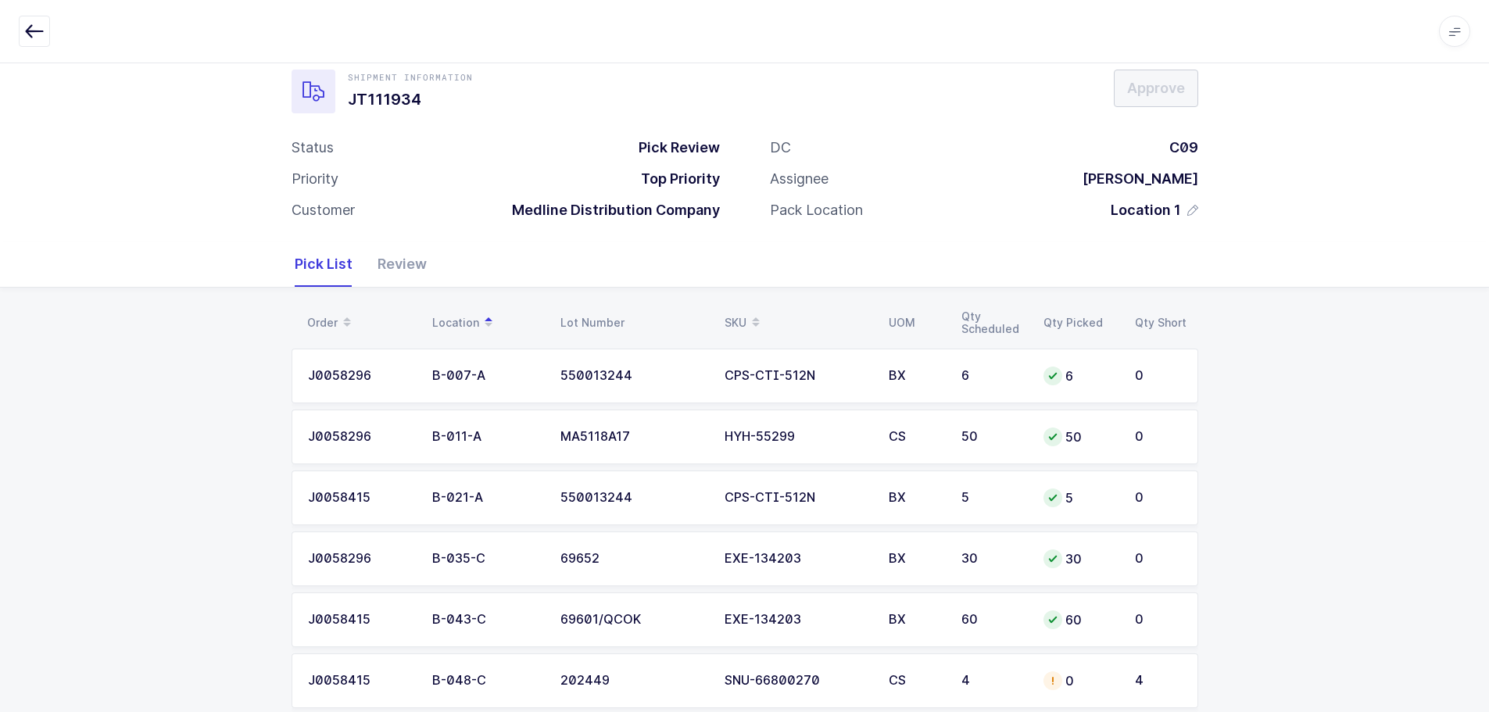
scroll to position [0, 0]
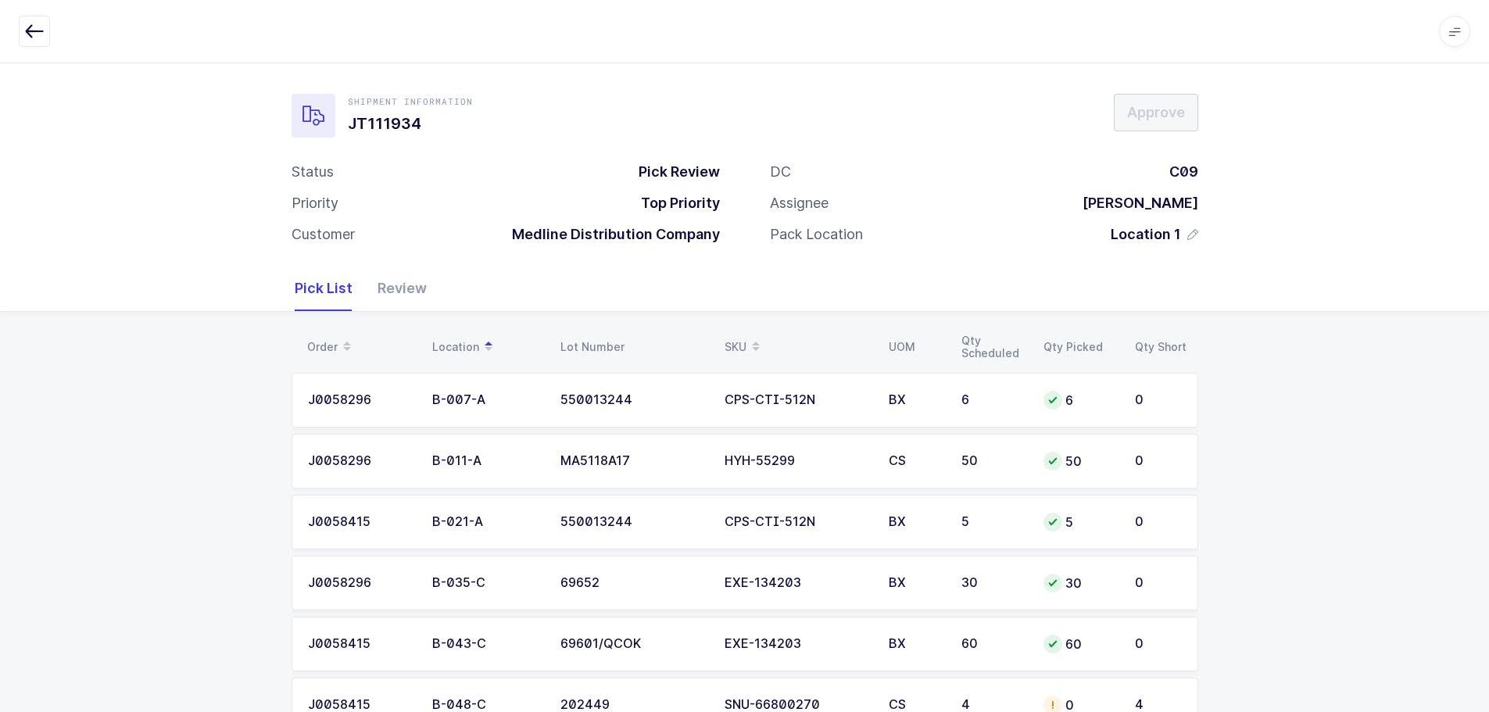
click at [411, 289] on div "Review" at bounding box center [396, 288] width 62 height 45
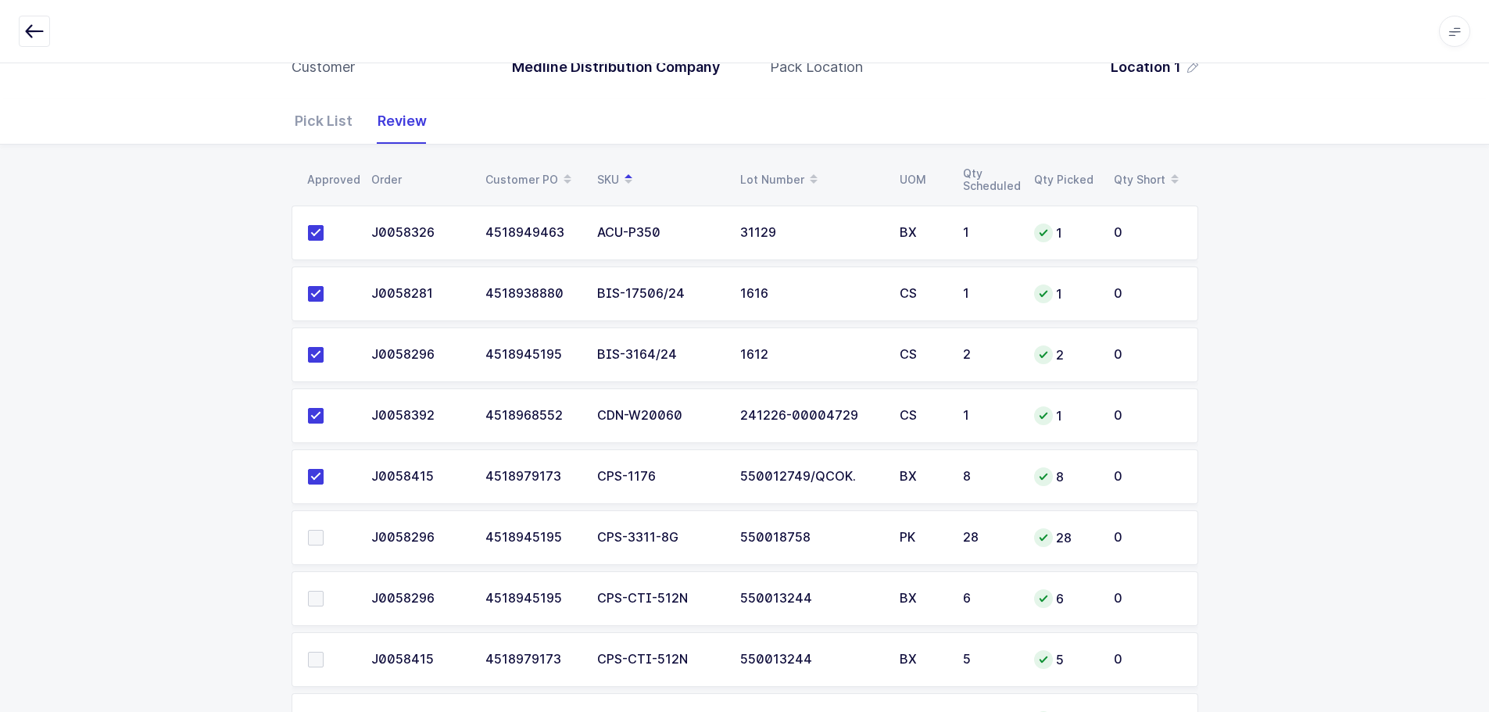
scroll to position [235, 0]
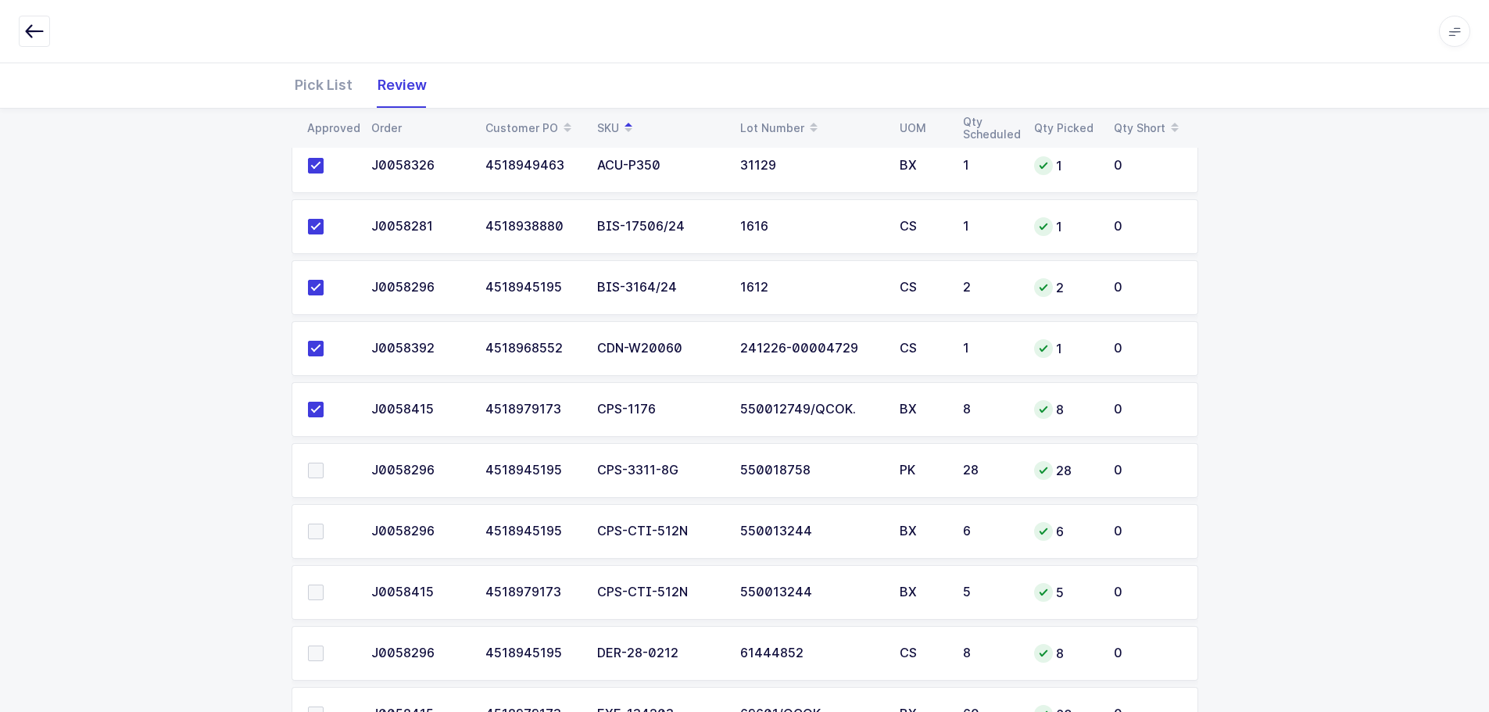
click at [315, 534] on span at bounding box center [316, 532] width 16 height 16
click at [324, 524] on input "checkbox" at bounding box center [324, 524] width 0 height 0
click at [317, 587] on span at bounding box center [316, 593] width 16 height 16
click at [324, 585] on input "checkbox" at bounding box center [324, 585] width 0 height 0
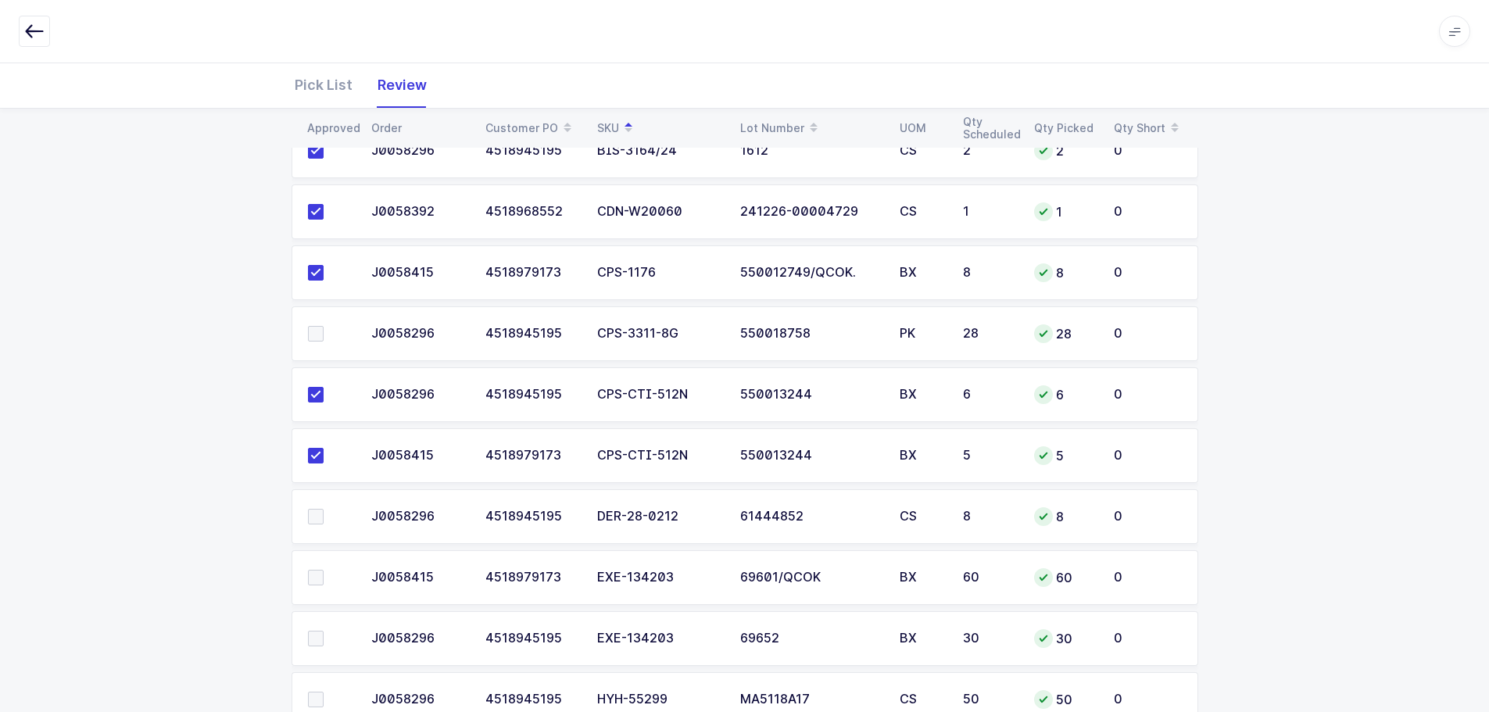
scroll to position [391, 0]
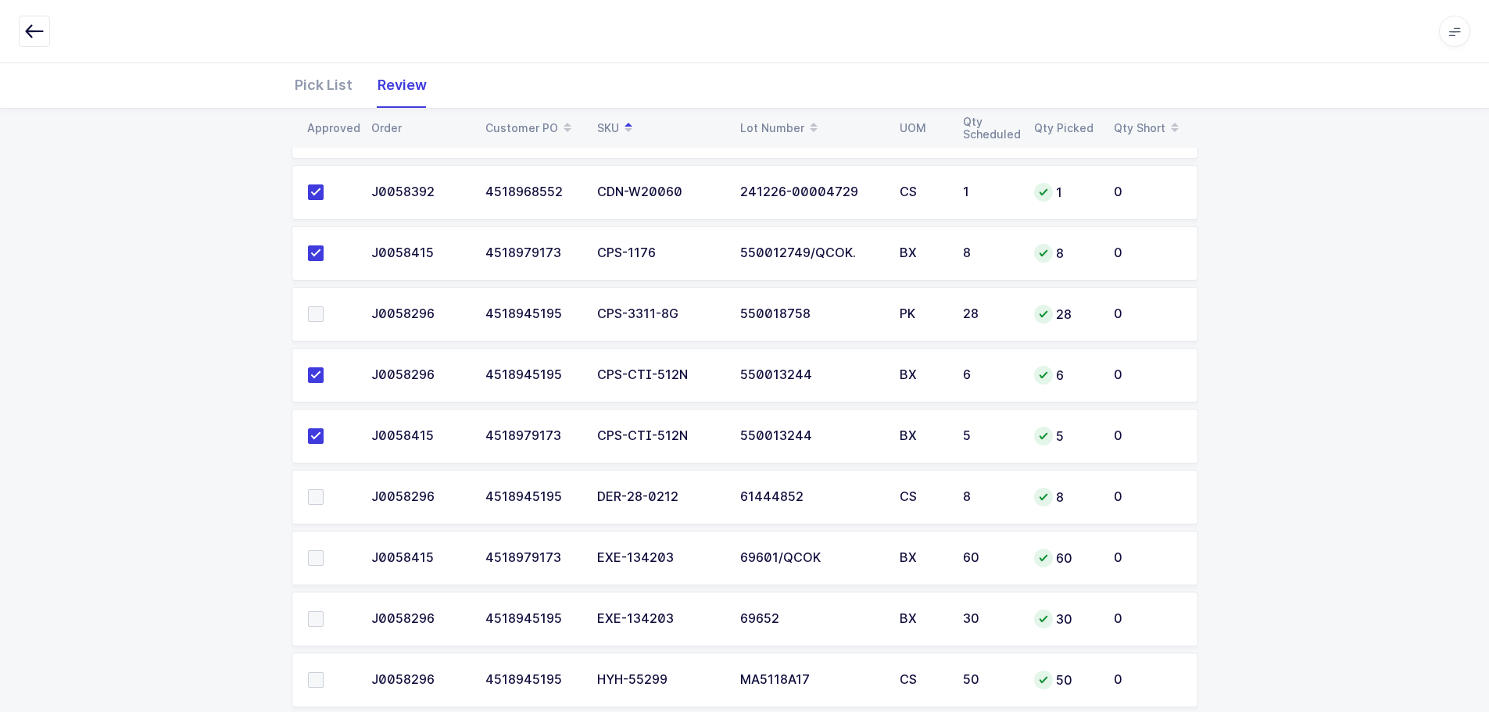
click at [318, 495] on span at bounding box center [316, 497] width 16 height 16
click at [324, 489] on input "checkbox" at bounding box center [324, 489] width 0 height 0
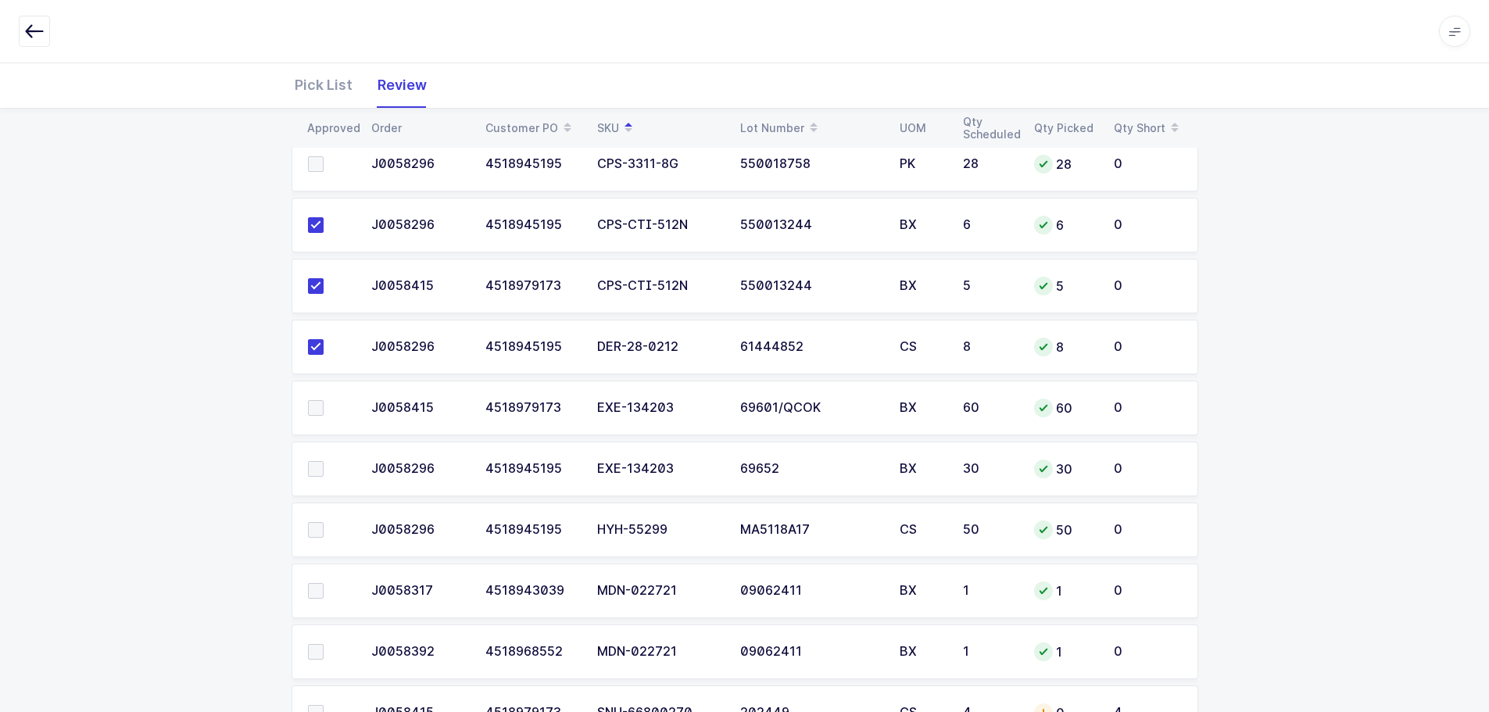
scroll to position [547, 0]
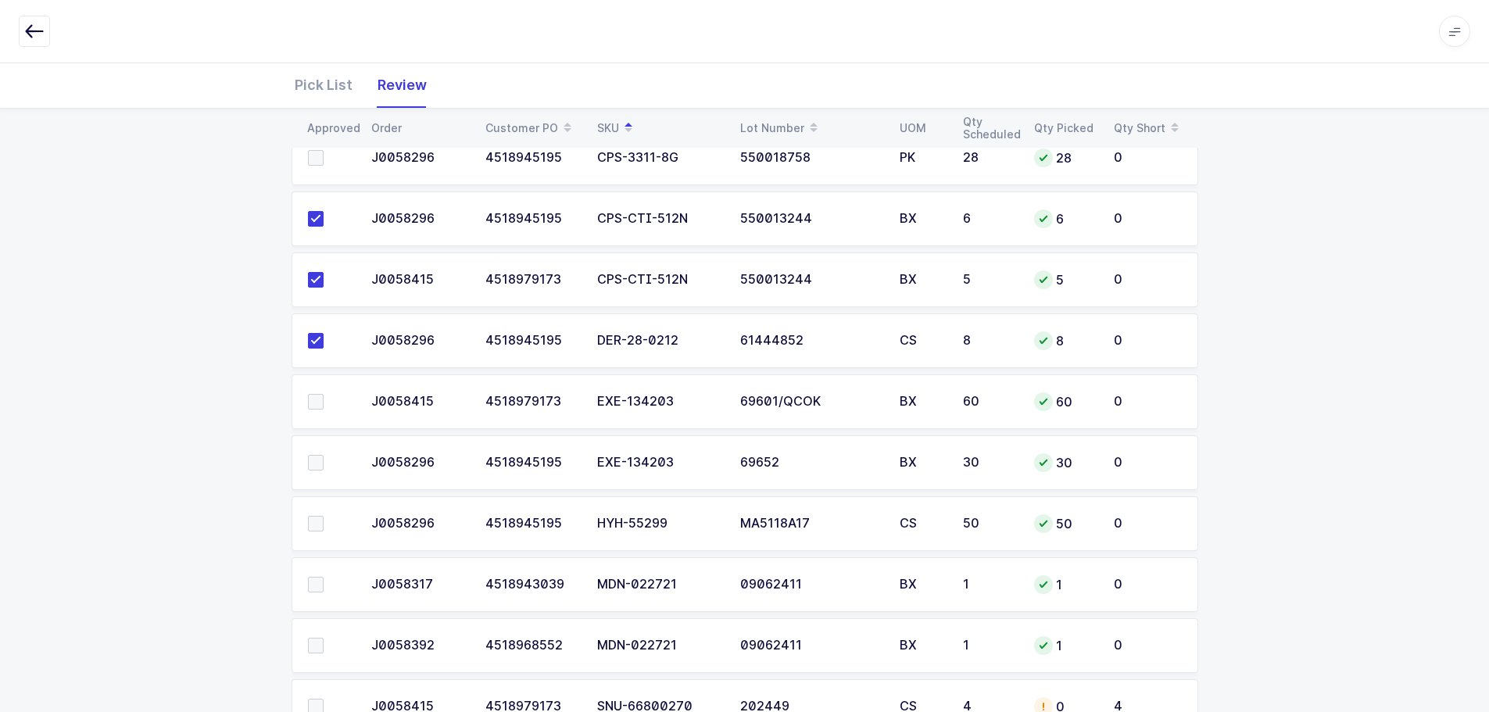
click at [313, 511] on td at bounding box center [327, 523] width 70 height 55
click at [317, 468] on span at bounding box center [316, 463] width 16 height 16
click at [324, 455] on input "checkbox" at bounding box center [324, 455] width 0 height 0
click at [313, 412] on td at bounding box center [327, 401] width 70 height 55
click at [315, 398] on span at bounding box center [316, 402] width 16 height 16
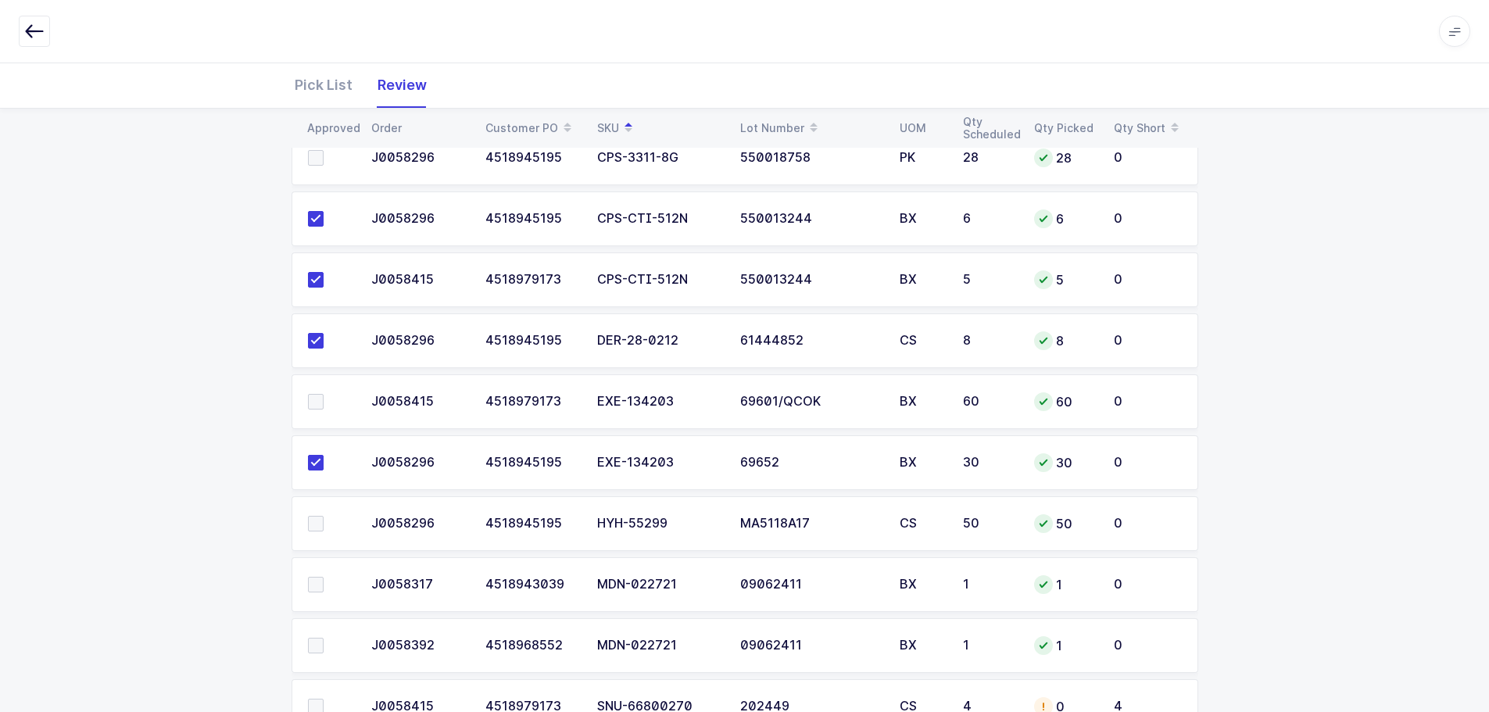
click at [324, 394] on input "checkbox" at bounding box center [324, 394] width 0 height 0
click at [317, 523] on span at bounding box center [316, 524] width 16 height 16
click at [324, 516] on input "checkbox" at bounding box center [324, 516] width 0 height 0
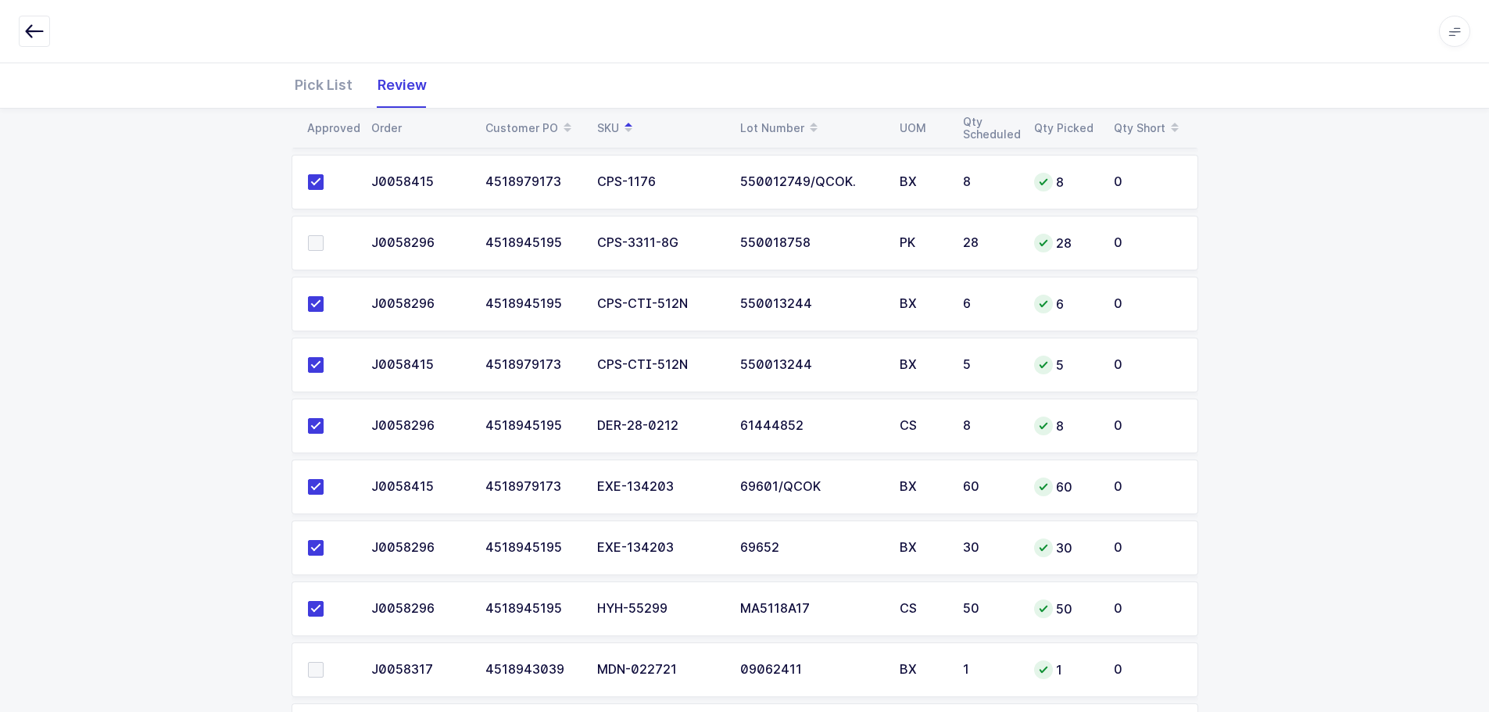
scroll to position [313, 0]
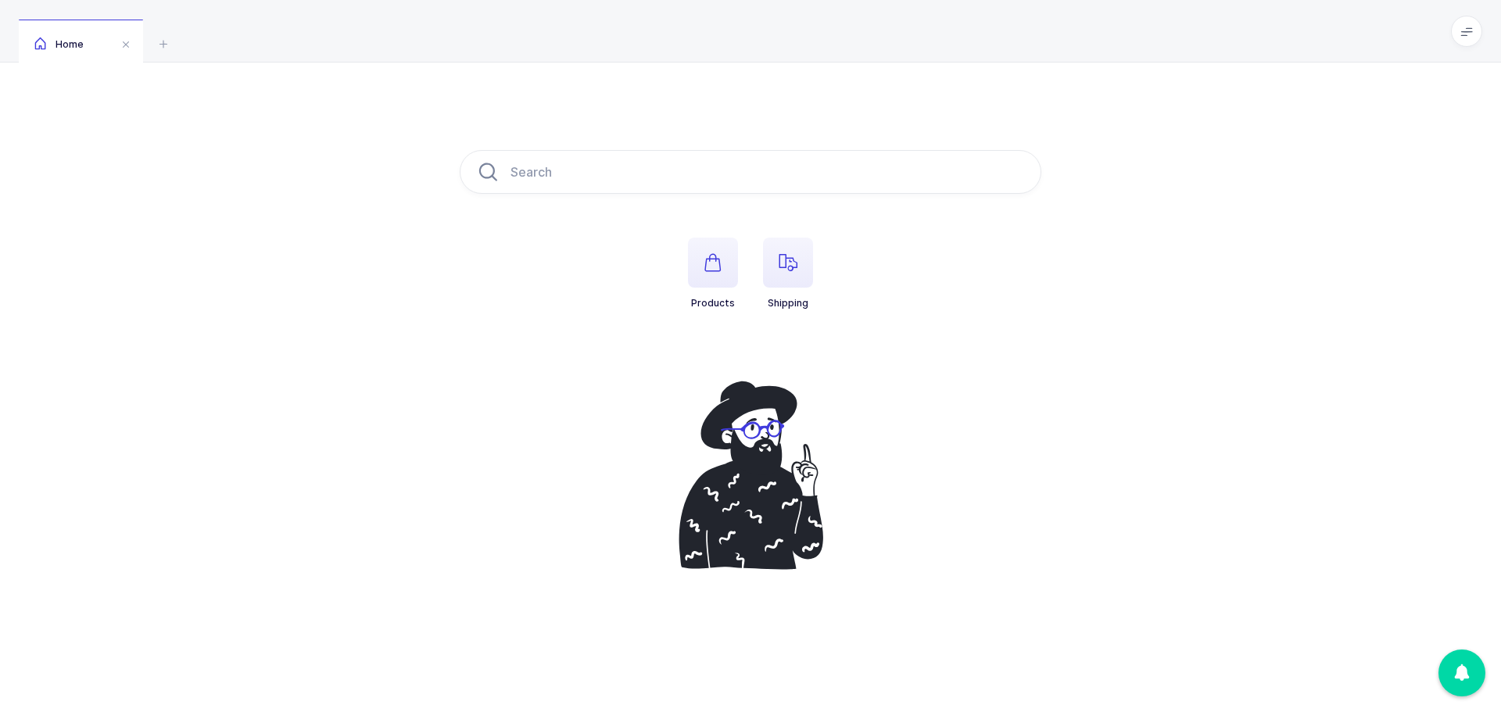
click at [803, 274] on span "button" at bounding box center [788, 263] width 50 height 50
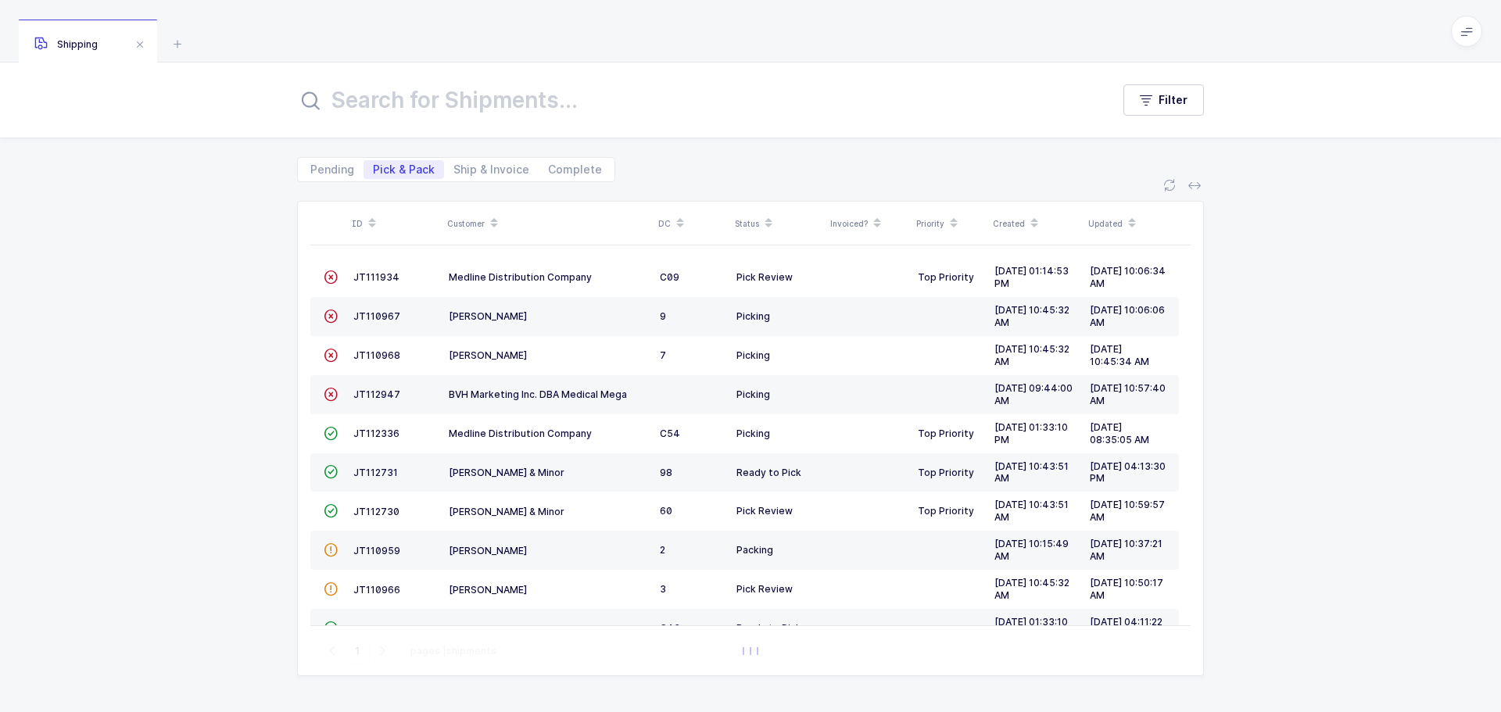
click at [382, 278] on span "JT111934" at bounding box center [376, 277] width 46 height 12
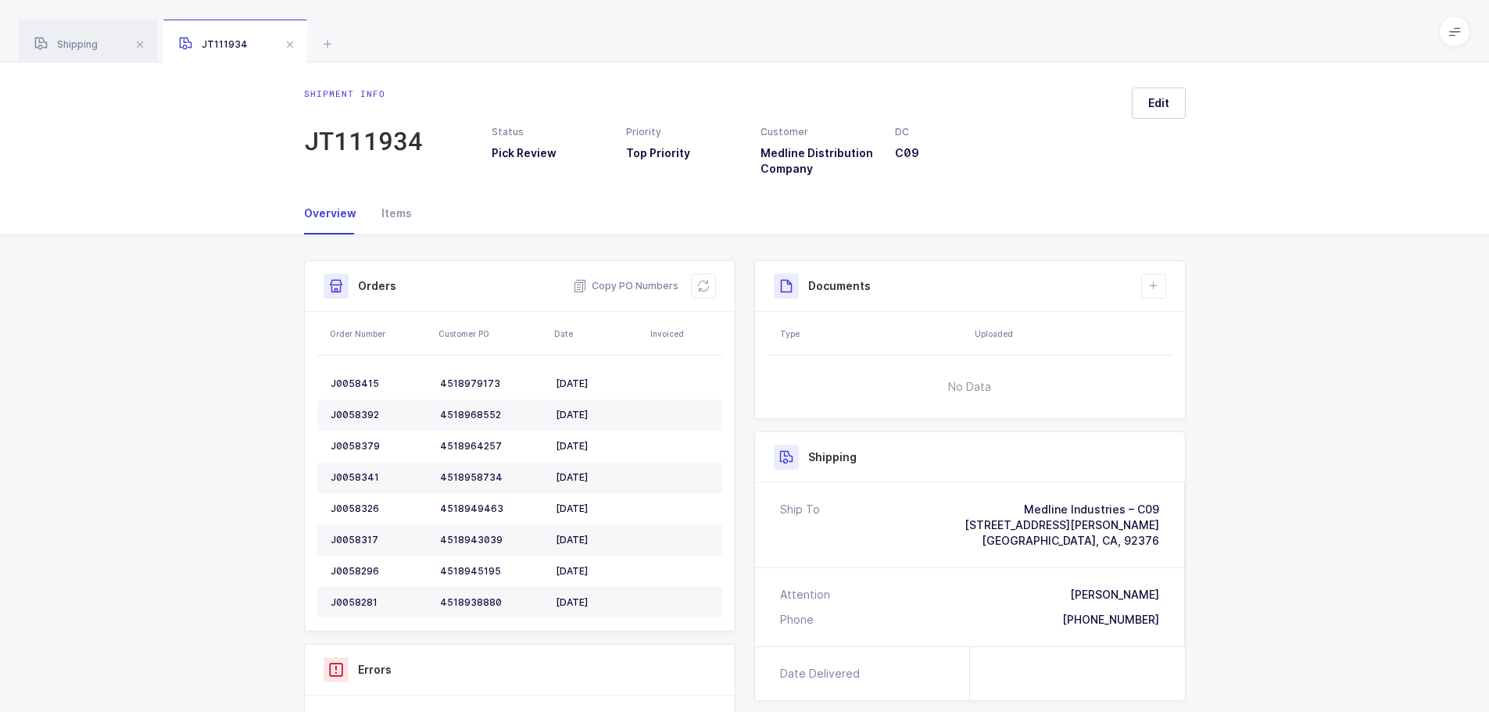
click at [708, 292] on button at bounding box center [703, 286] width 25 height 25
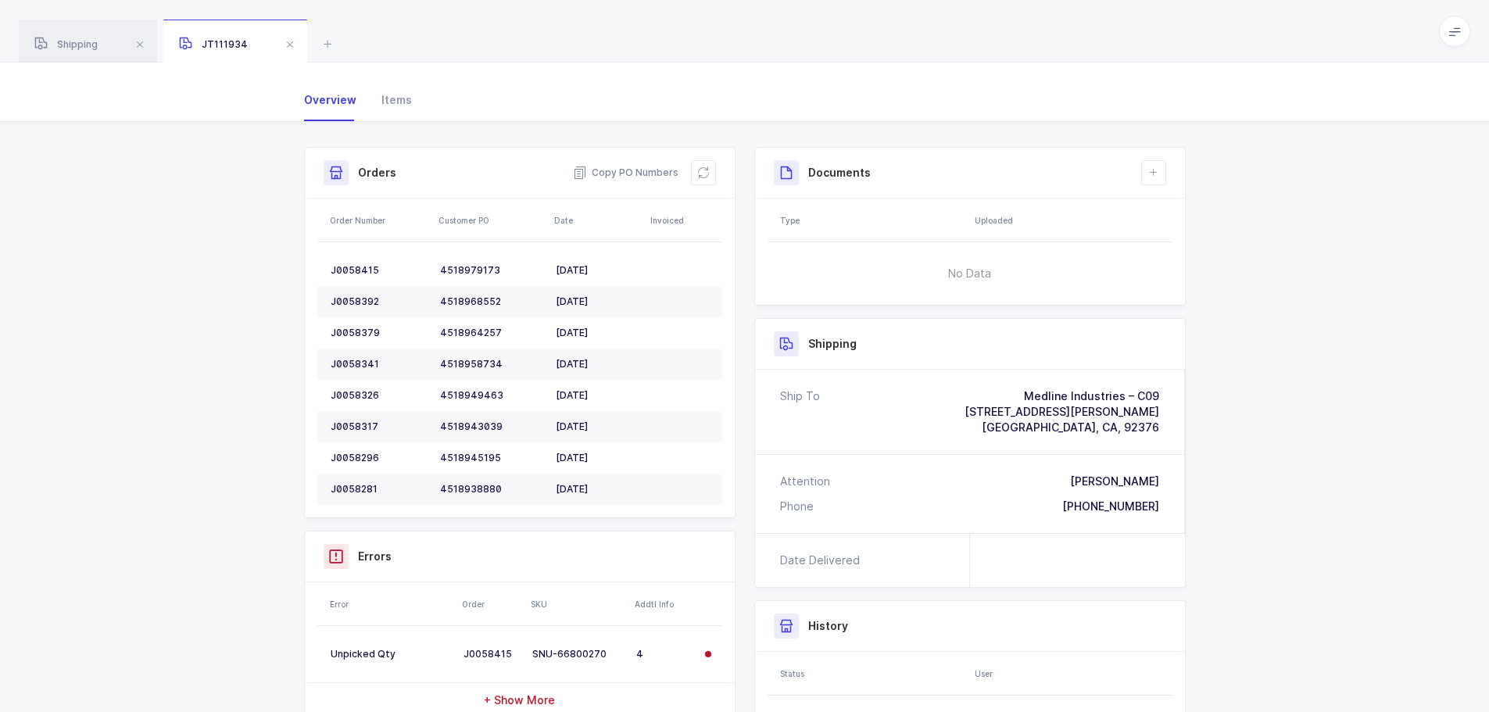
scroll to position [110, 0]
click at [288, 43] on span at bounding box center [290, 44] width 19 height 19
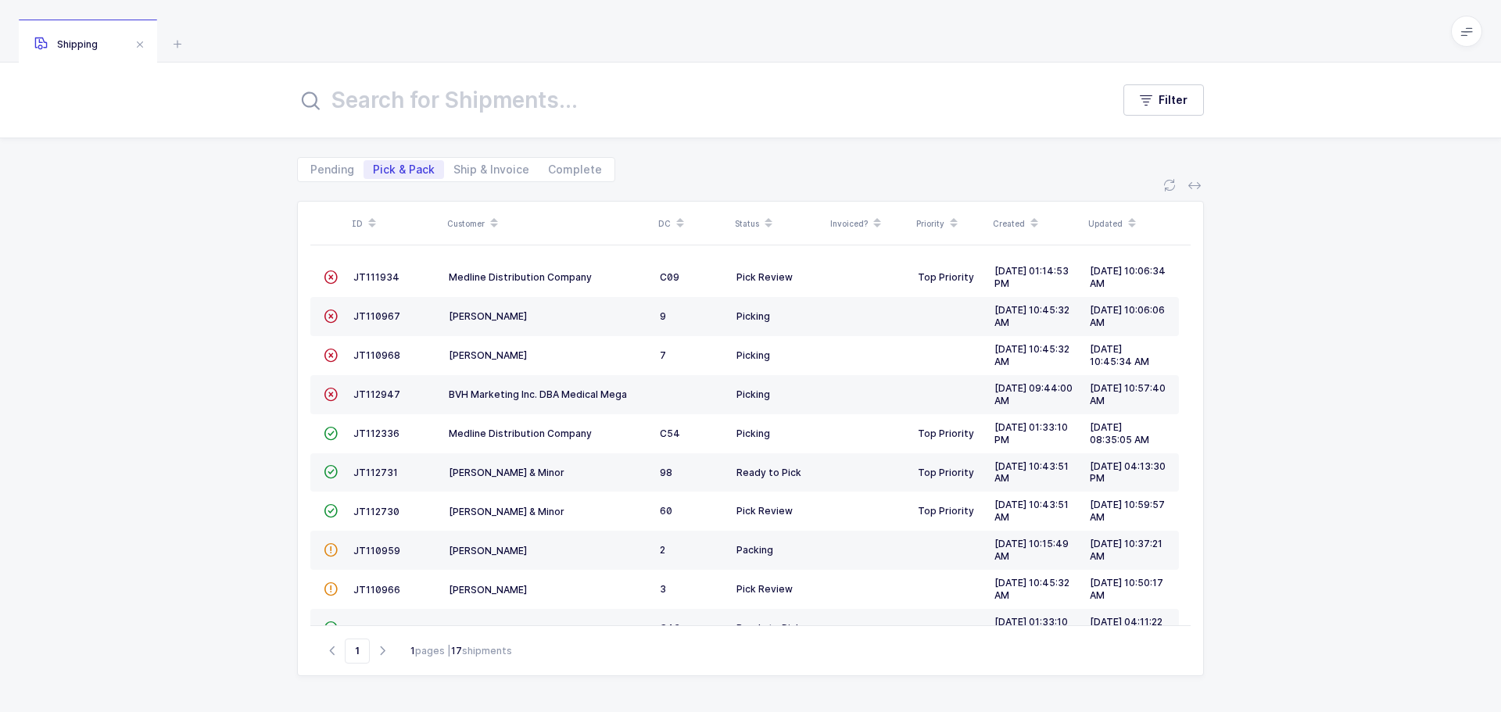
click at [1169, 181] on icon at bounding box center [1169, 185] width 13 height 13
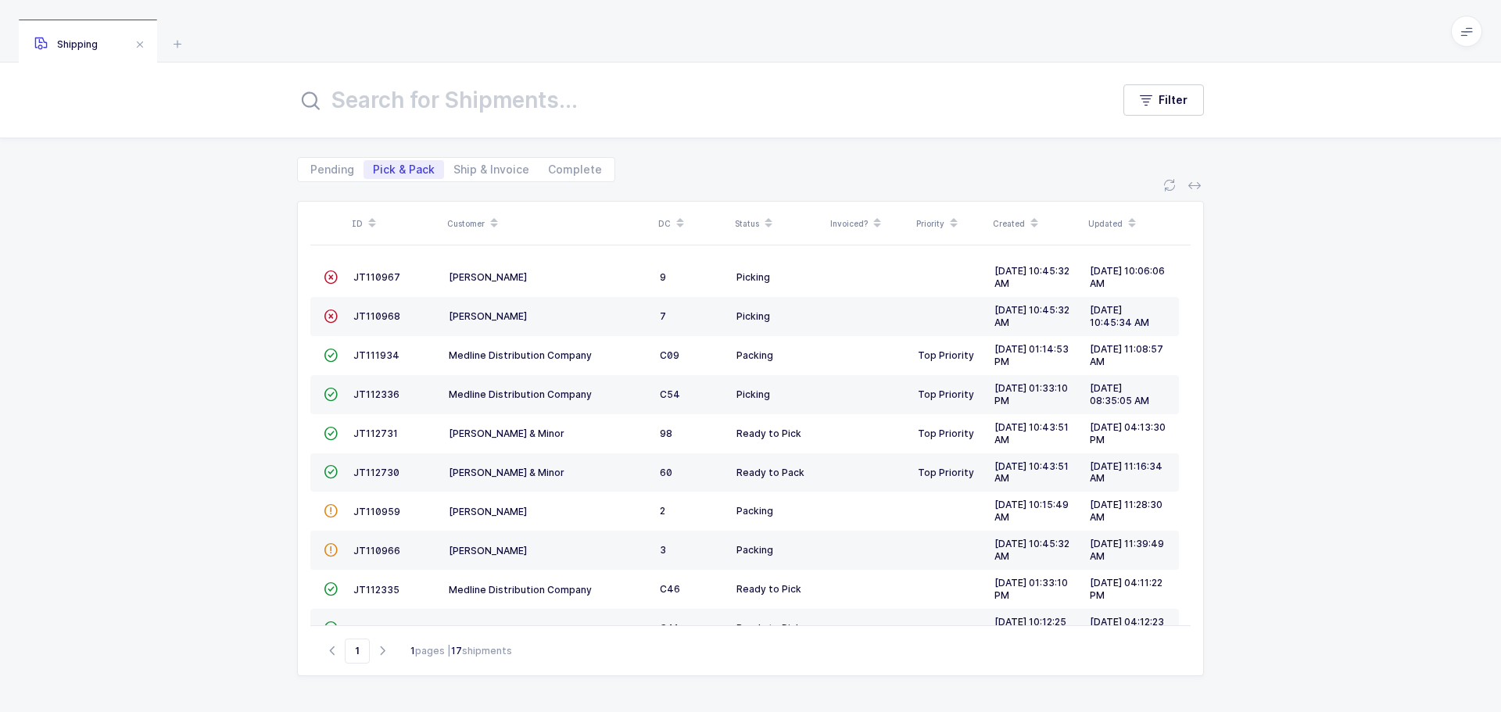
click at [466, 224] on div "Customer" at bounding box center [548, 223] width 202 height 27
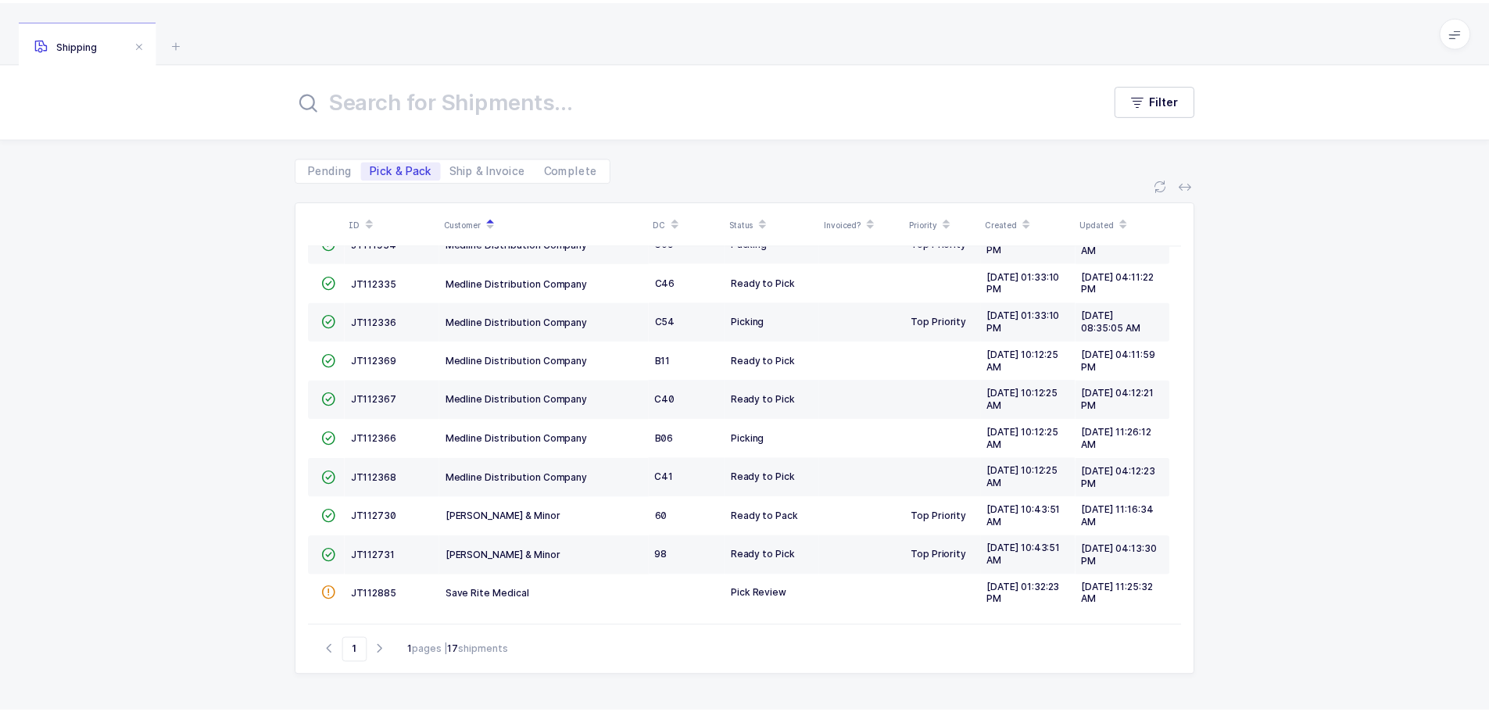
scroll to position [308, 0]
click at [374, 592] on span "JT112885" at bounding box center [376, 594] width 46 height 12
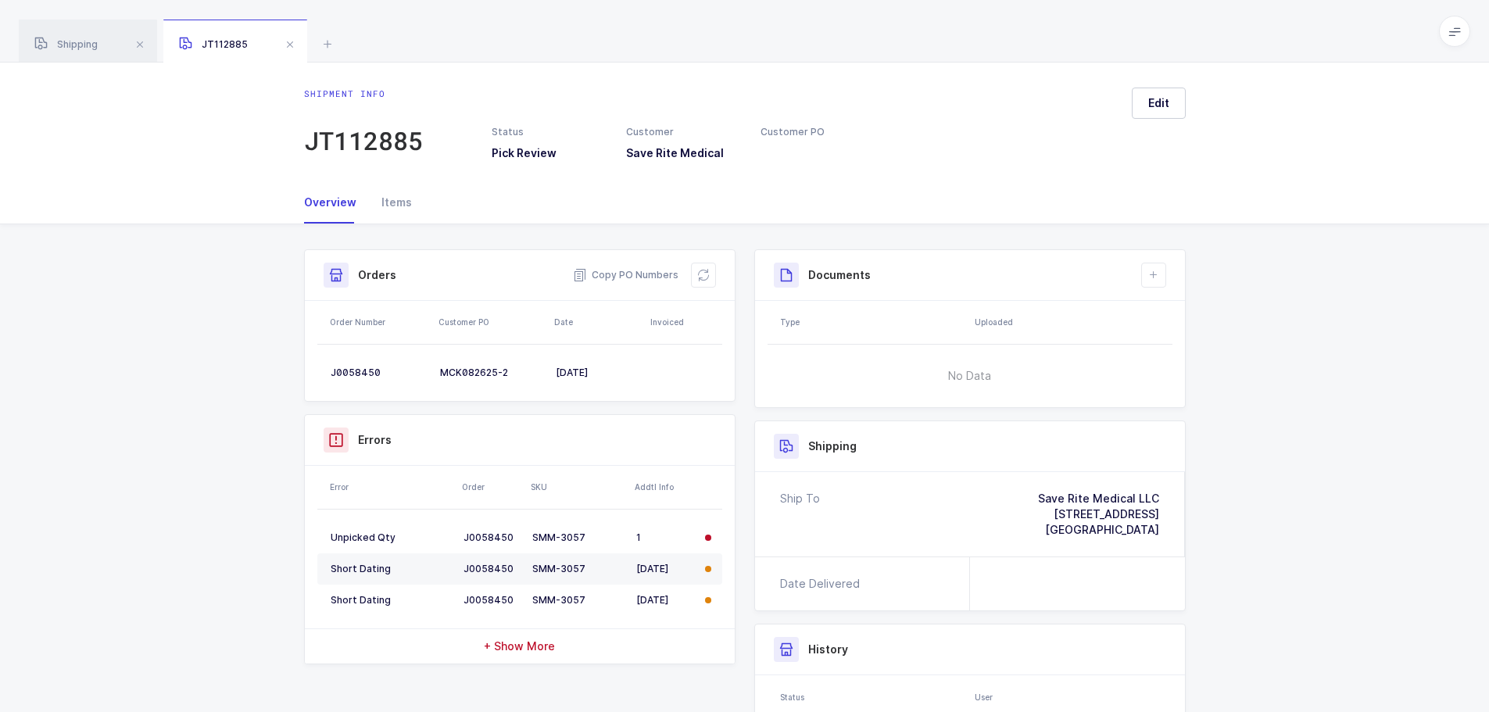
click at [700, 274] on icon at bounding box center [703, 275] width 13 height 13
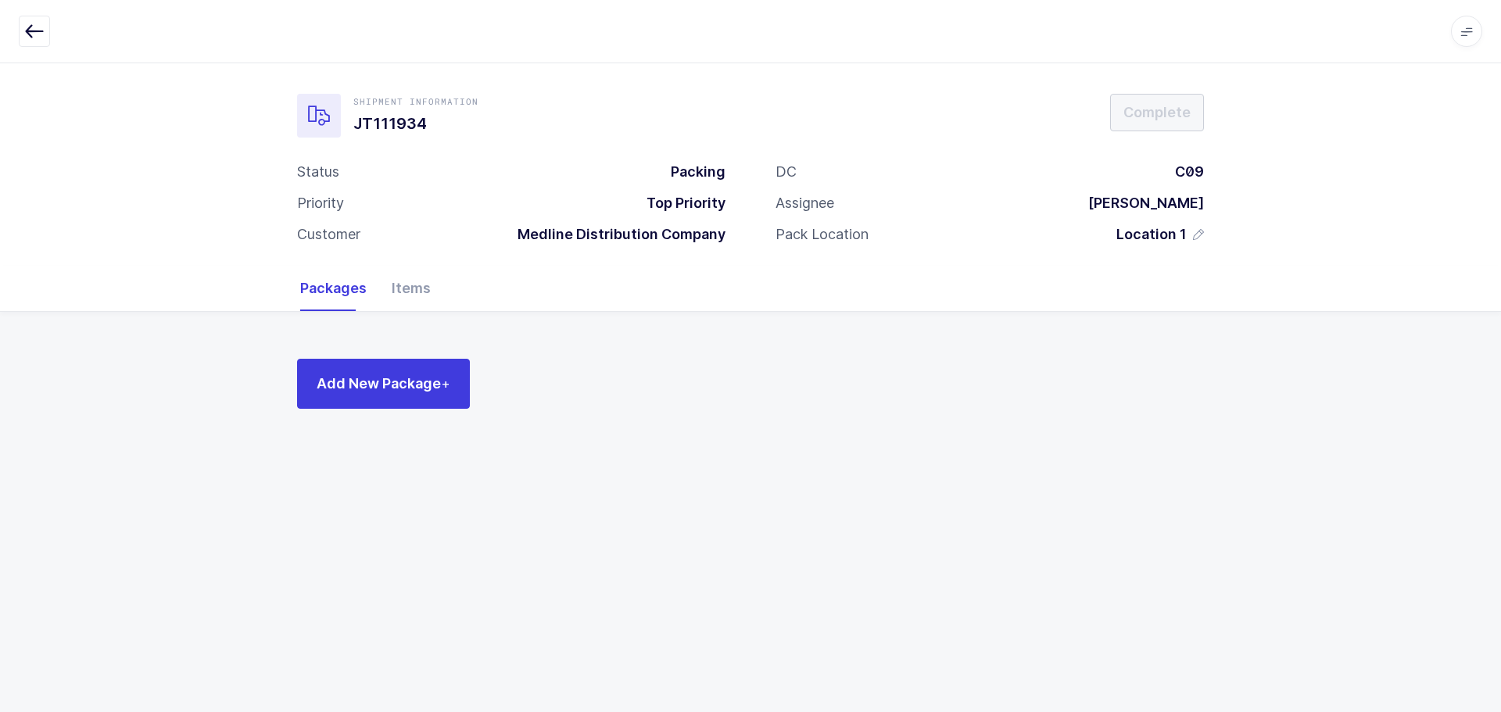
click at [34, 27] on icon "button" at bounding box center [34, 31] width 19 height 19
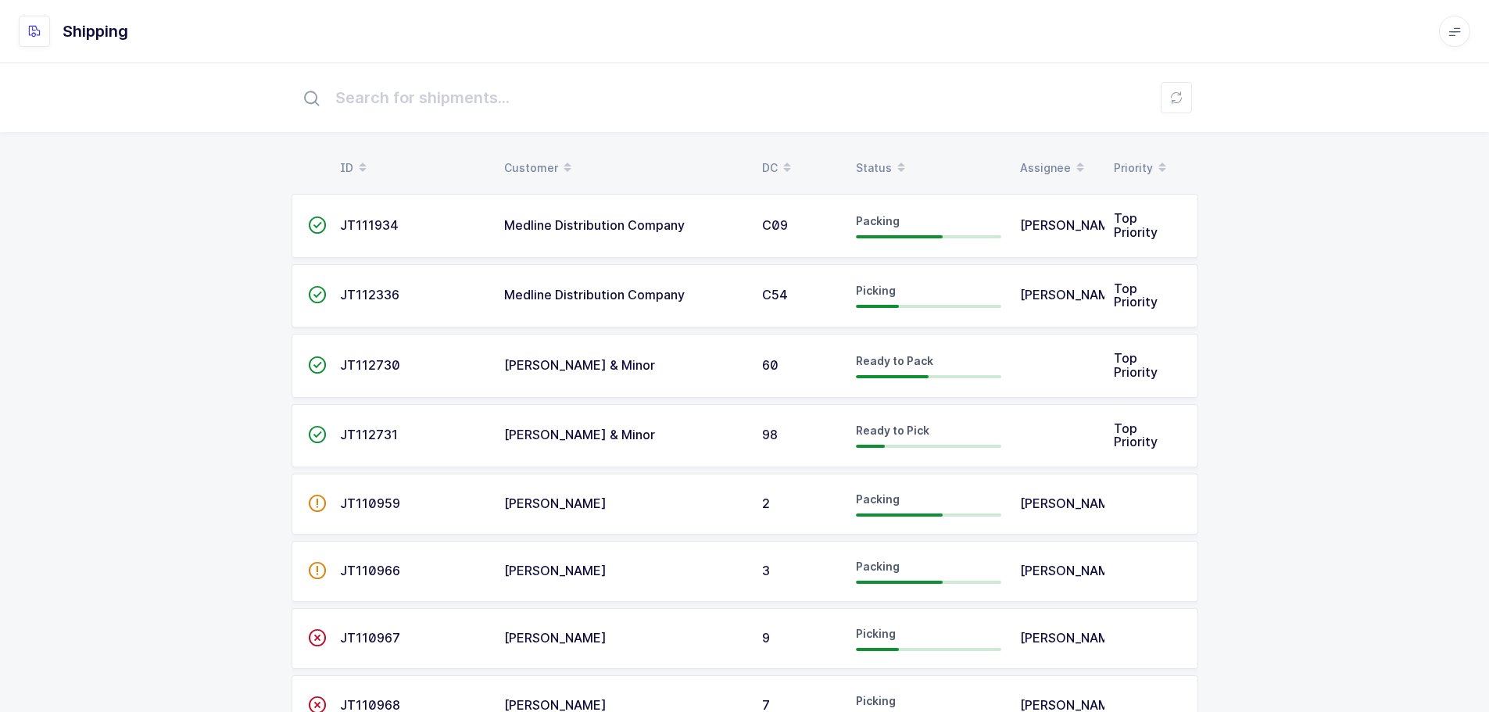
click at [883, 161] on div "Status" at bounding box center [928, 168] width 145 height 27
click at [878, 158] on div "Status" at bounding box center [928, 168] width 145 height 27
click at [886, 169] on div "Status" at bounding box center [928, 168] width 145 height 27
click at [871, 156] on div "Status" at bounding box center [928, 168] width 145 height 27
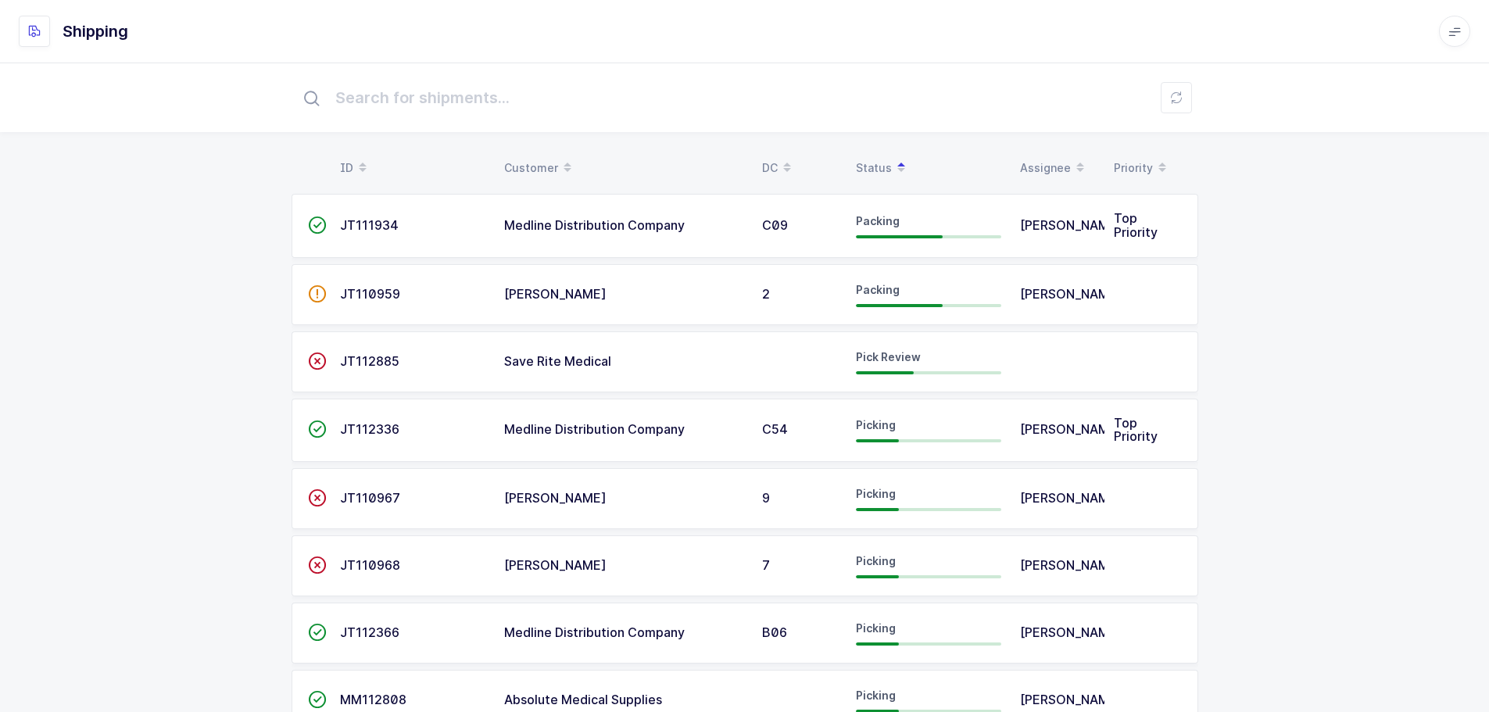
click at [362, 360] on span "JT112885" at bounding box center [369, 361] width 59 height 16
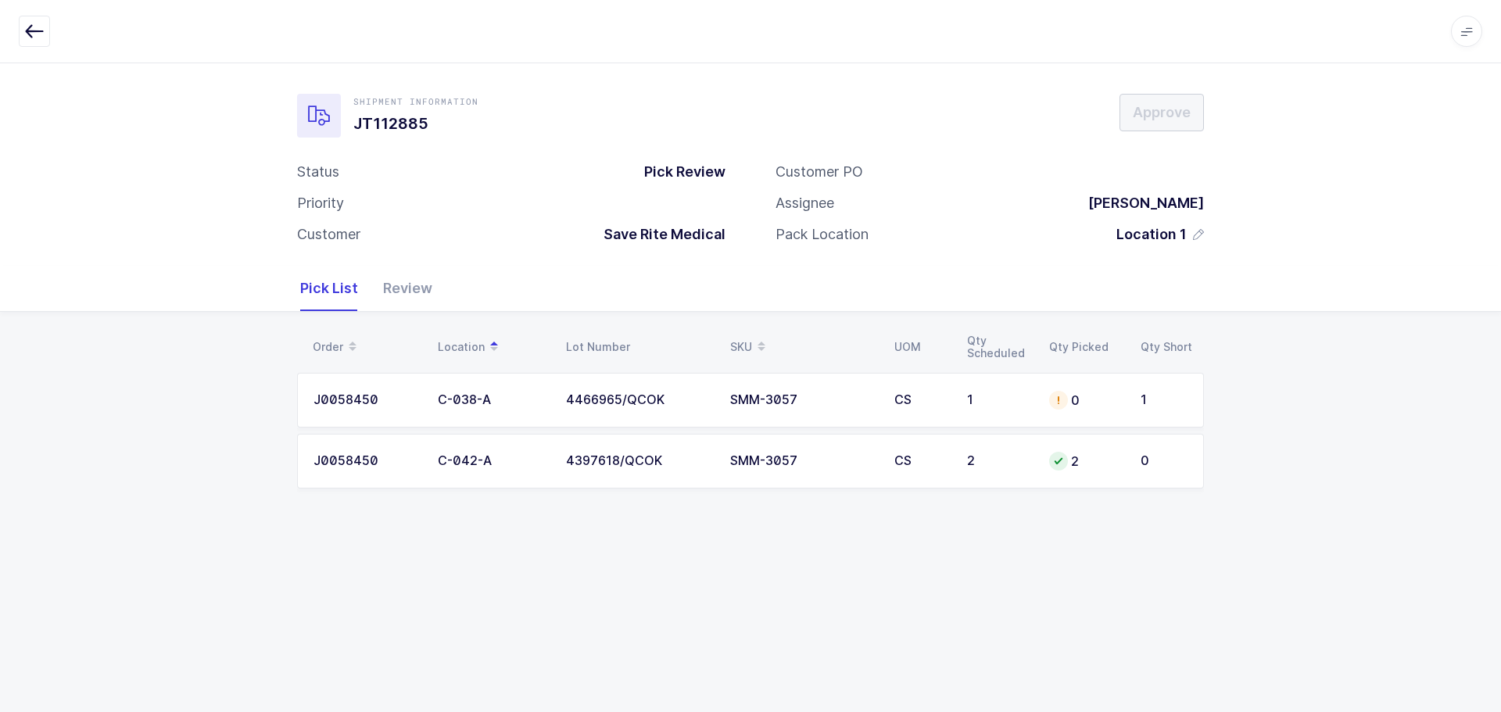
click at [783, 407] on td "SMM-3057" at bounding box center [803, 400] width 164 height 55
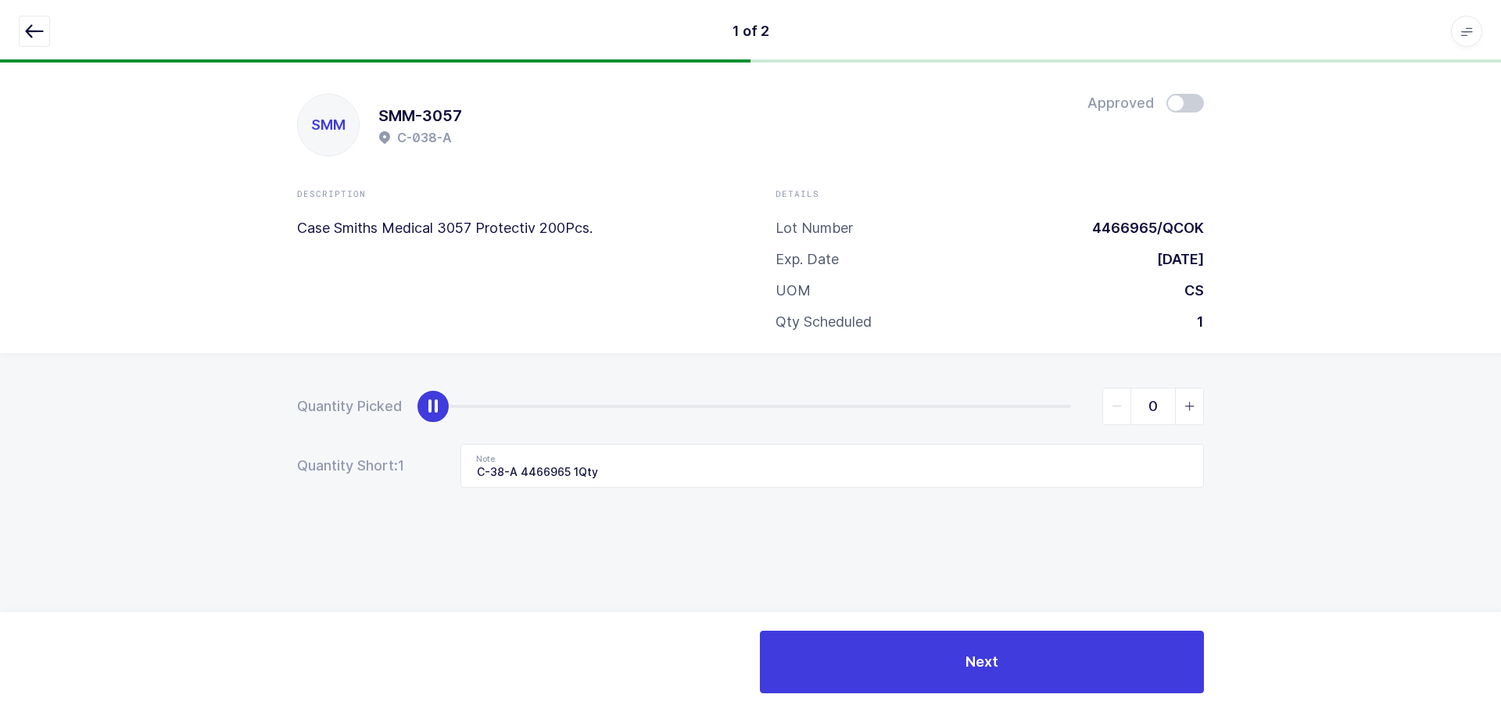
click at [1182, 104] on span at bounding box center [1185, 103] width 38 height 19
type input "1"
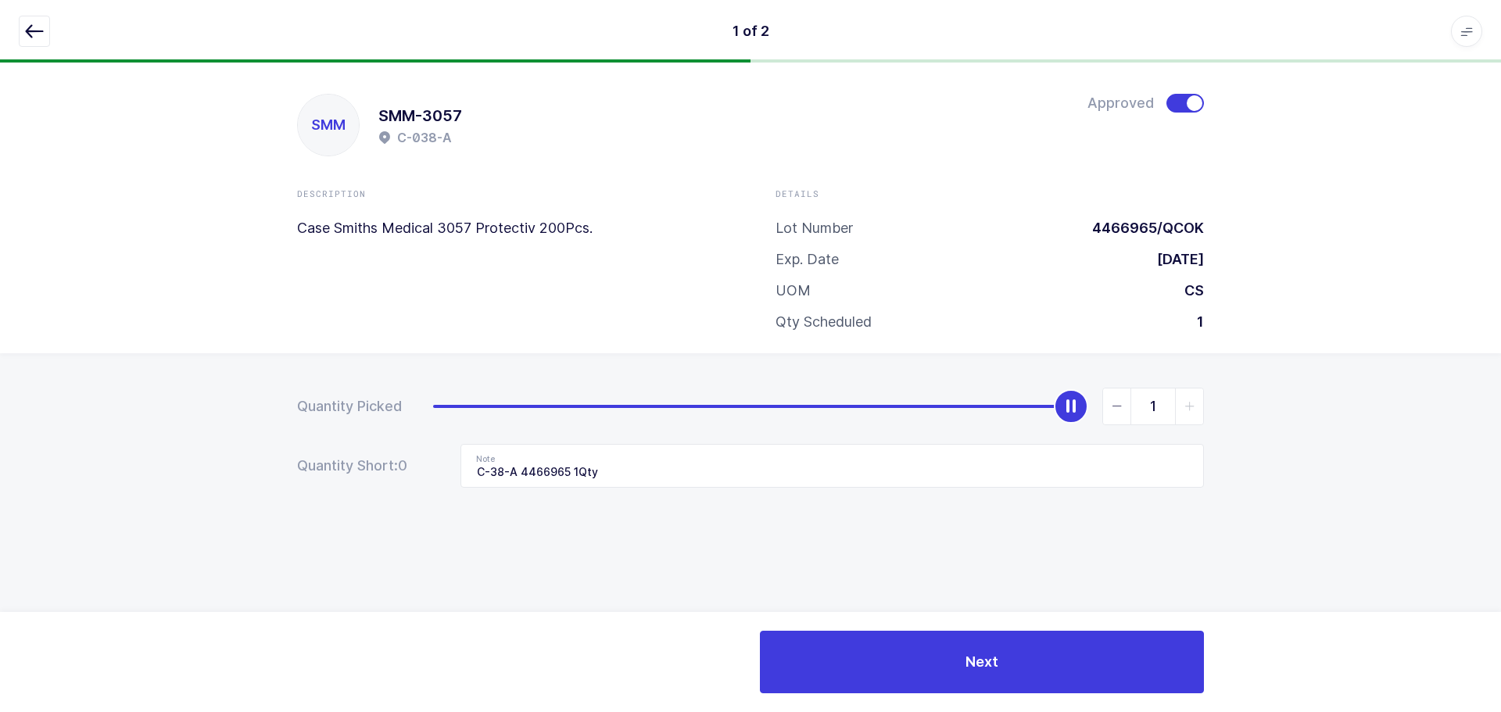
click at [1181, 400] on span "slider between 0 and 1" at bounding box center [1189, 407] width 28 height 36
click at [38, 31] on icon "button" at bounding box center [34, 31] width 19 height 19
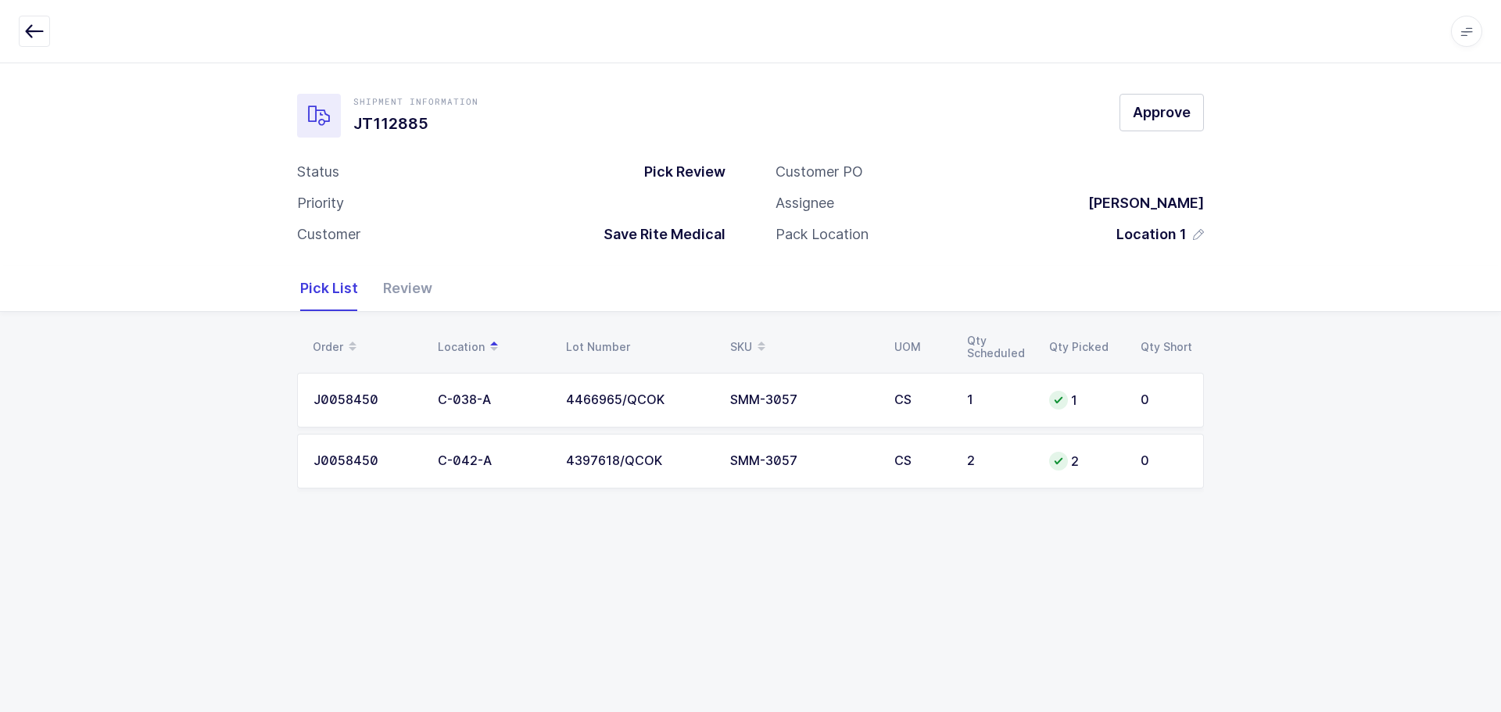
click at [426, 287] on div "Review" at bounding box center [402, 288] width 62 height 45
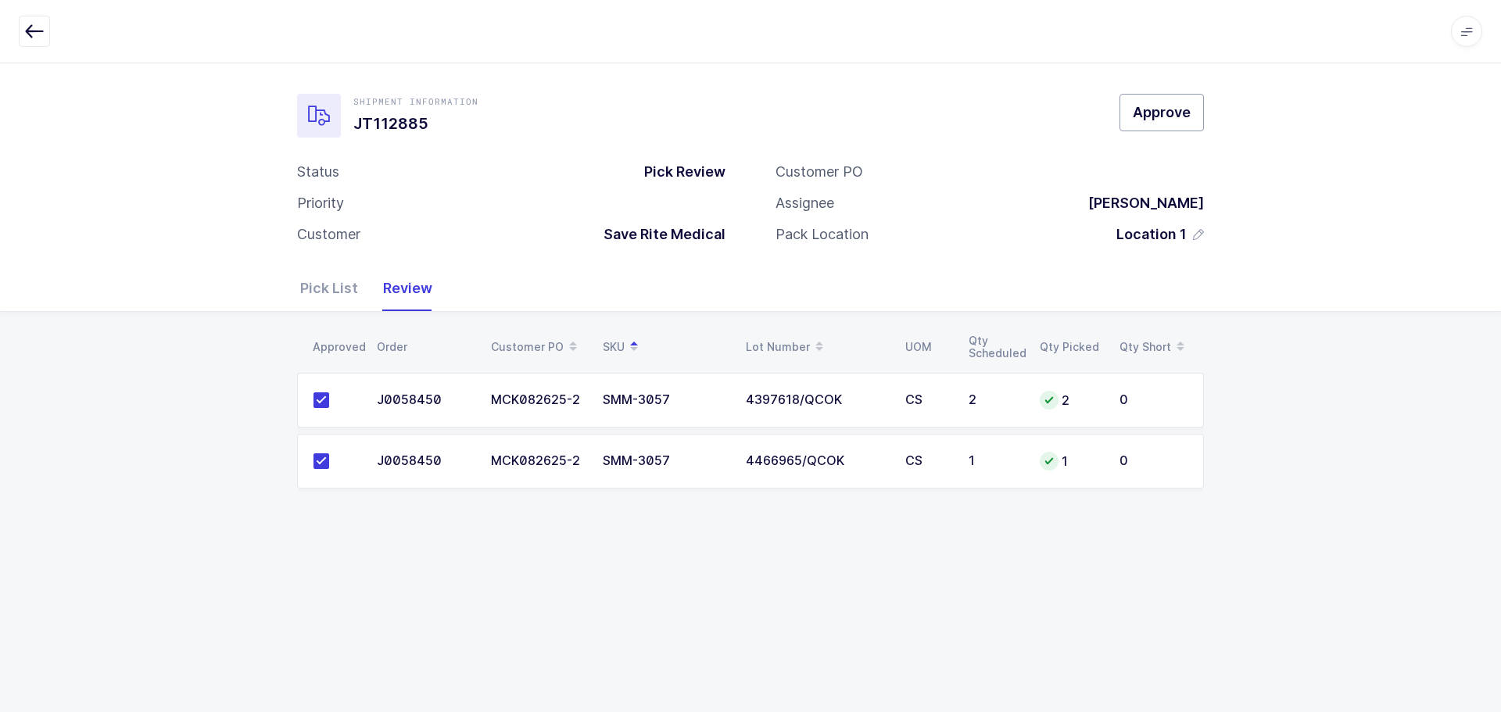
click at [1140, 112] on span "Approve" at bounding box center [1162, 112] width 58 height 20
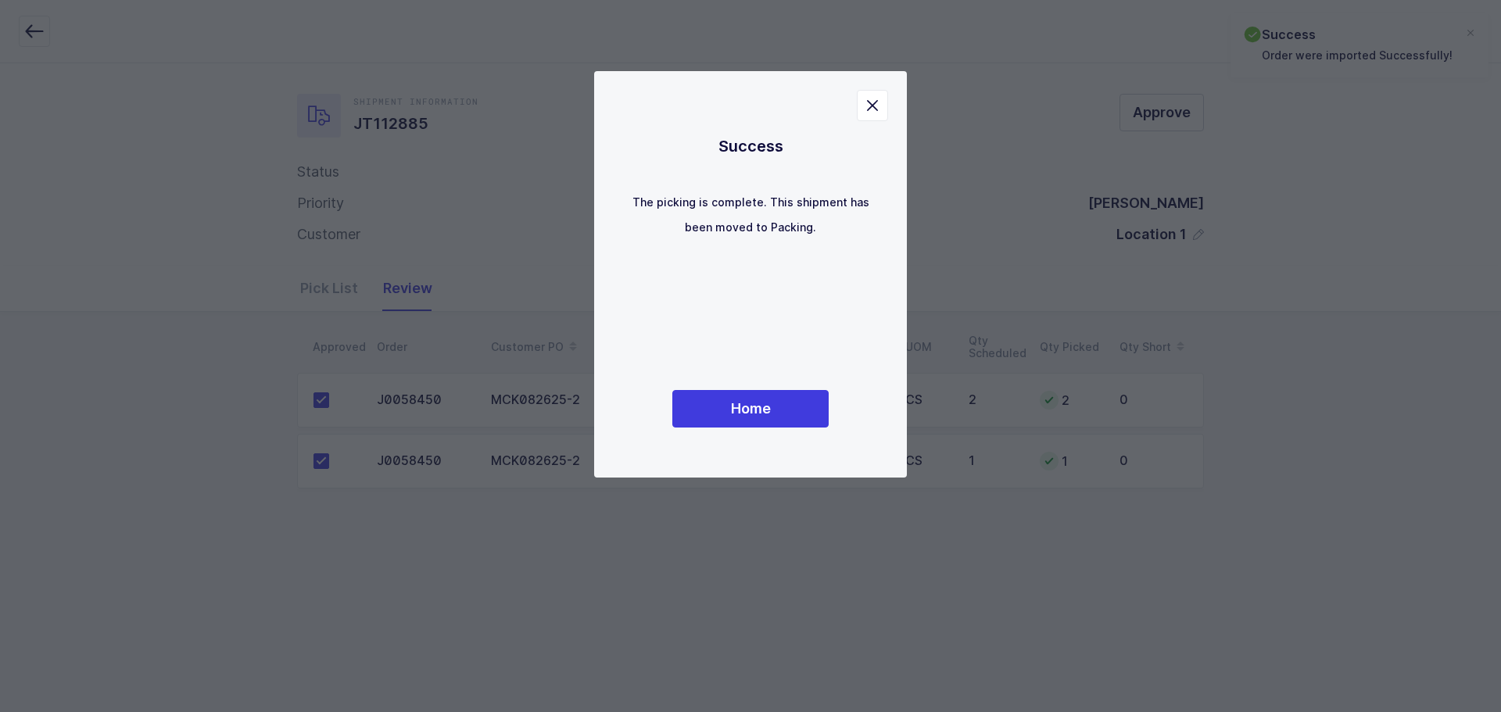
drag, startPoint x: 707, startPoint y: 443, endPoint x: 715, endPoint y: 436, distance: 10.6
click at [718, 439] on div "Success The picking is complete. This shipment has been moved to Packing. Home" at bounding box center [750, 274] width 250 height 344
click at [715, 407] on button "Home" at bounding box center [750, 409] width 156 height 38
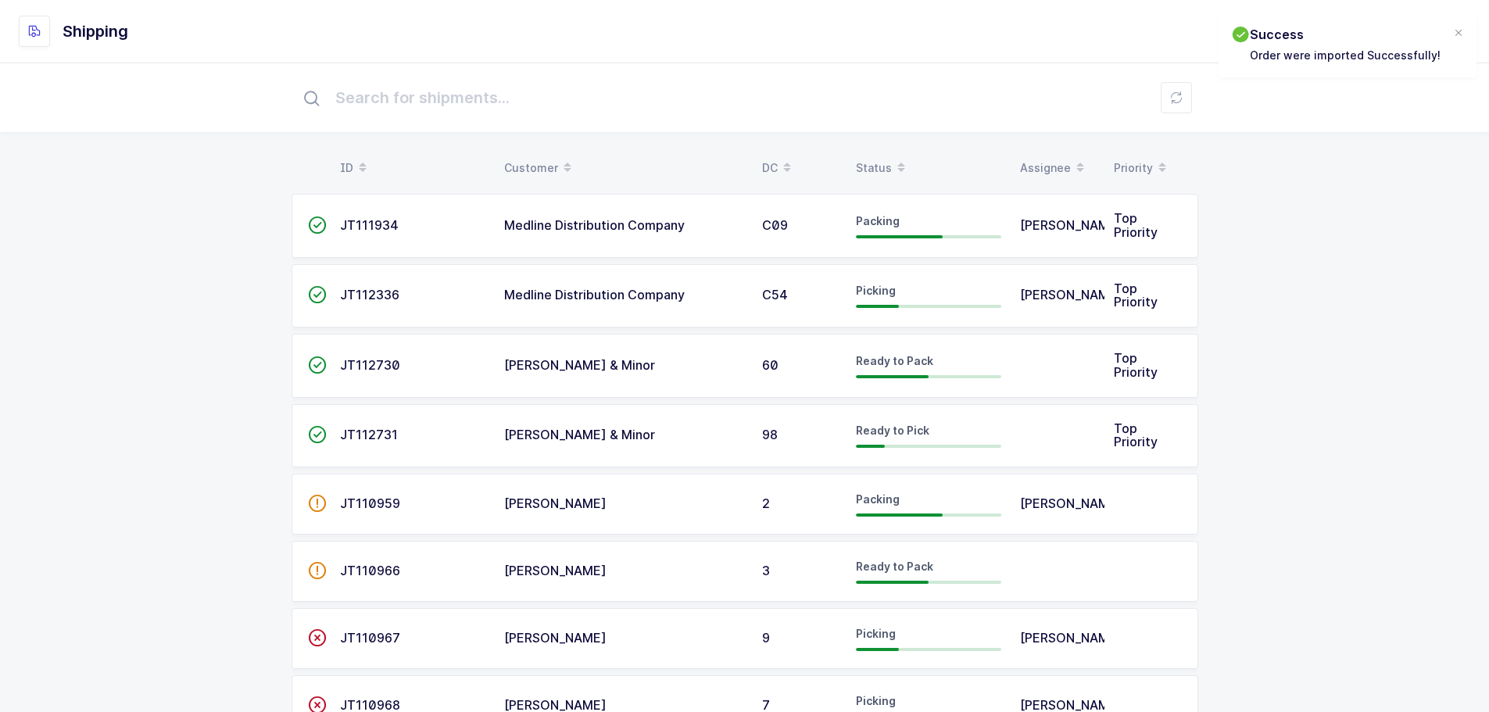
click at [886, 158] on div "Status" at bounding box center [928, 168] width 145 height 27
click at [872, 157] on div "Status" at bounding box center [928, 168] width 145 height 27
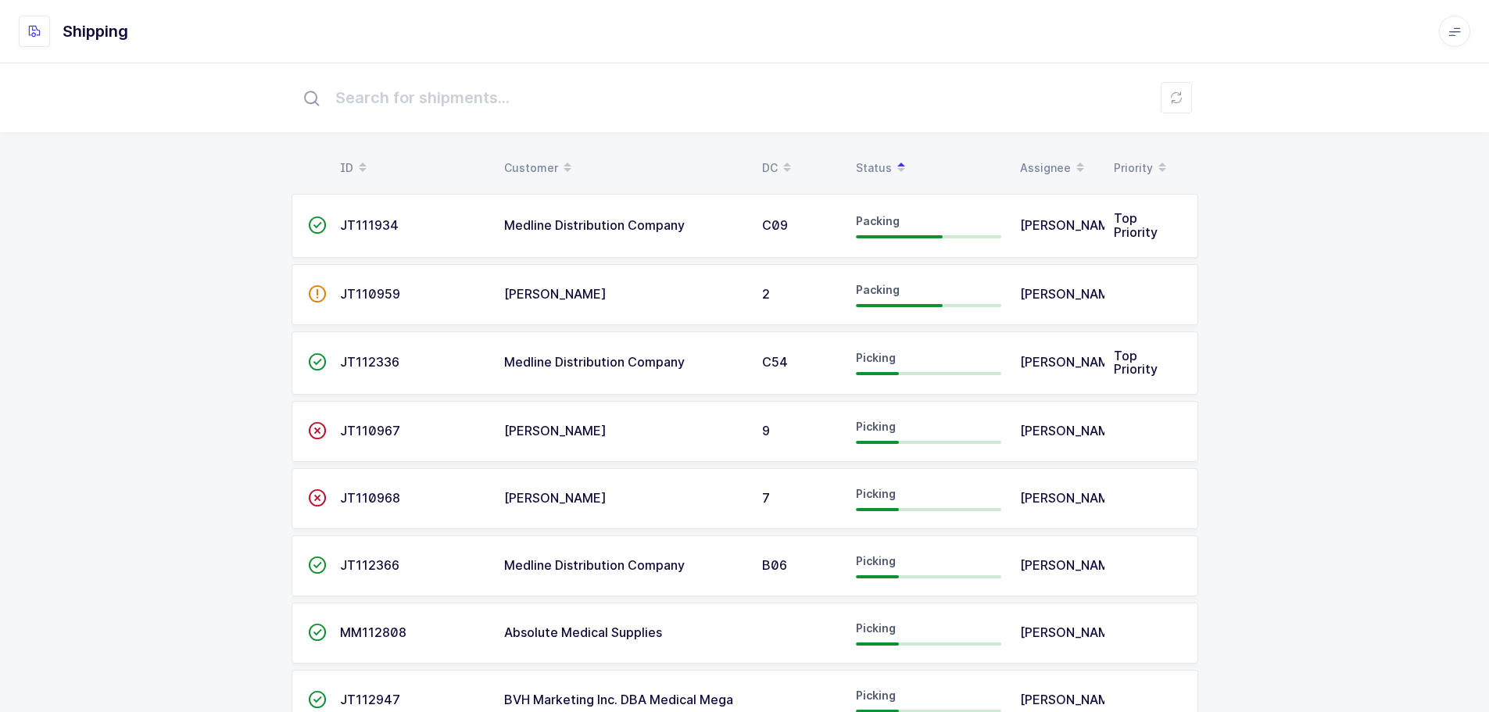
click at [530, 374] on td "Medline Distribution Company" at bounding box center [624, 363] width 258 height 64
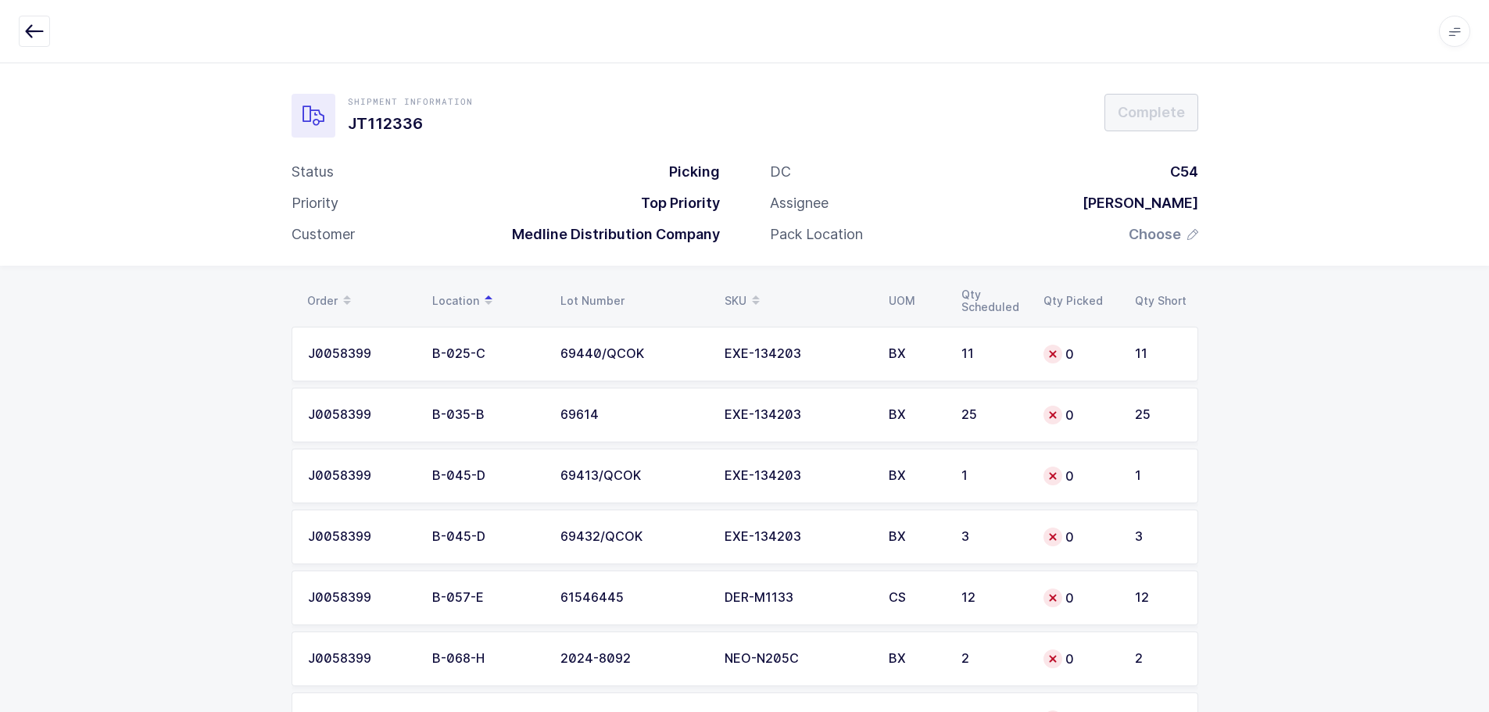
click at [35, 27] on icon "button" at bounding box center [34, 31] width 19 height 19
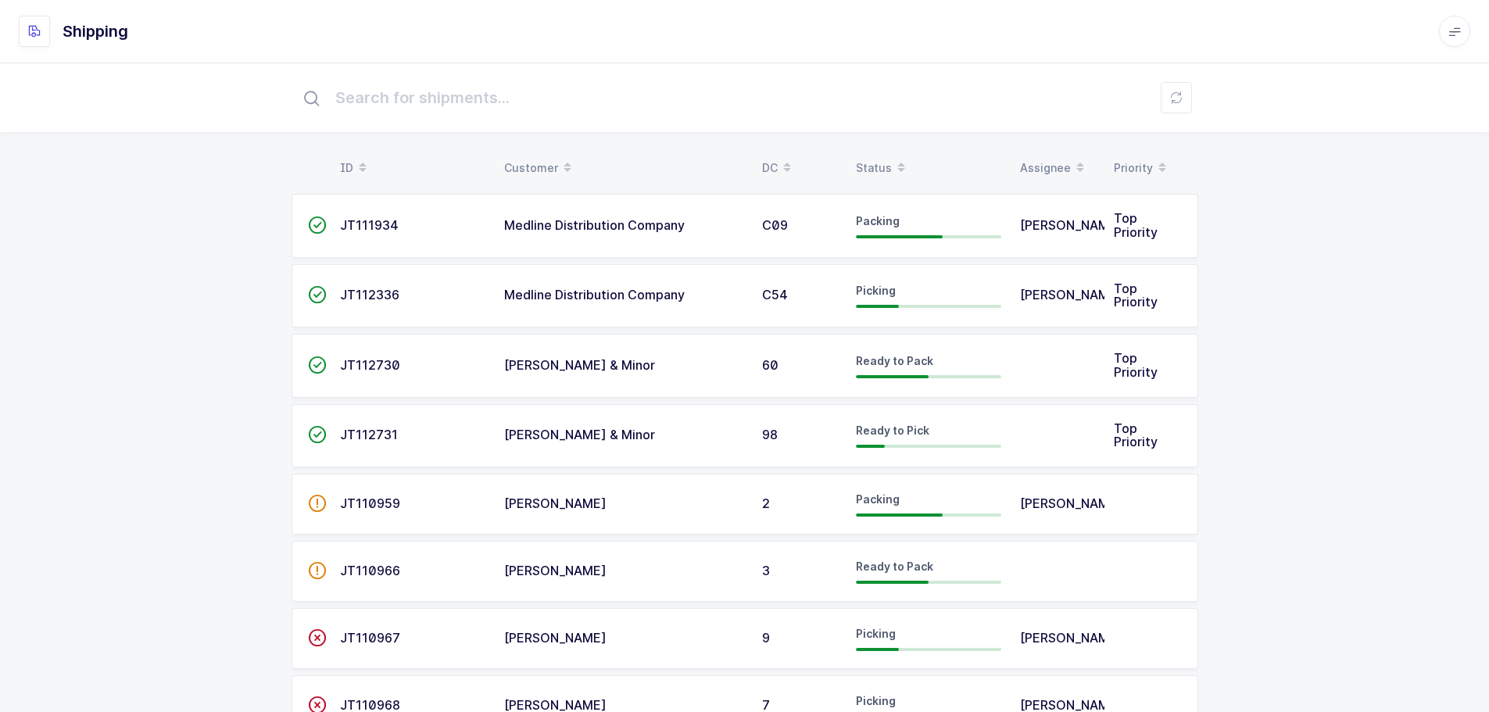
click at [876, 155] on div "Status" at bounding box center [928, 168] width 145 height 27
click at [874, 162] on div "Status" at bounding box center [928, 168] width 145 height 27
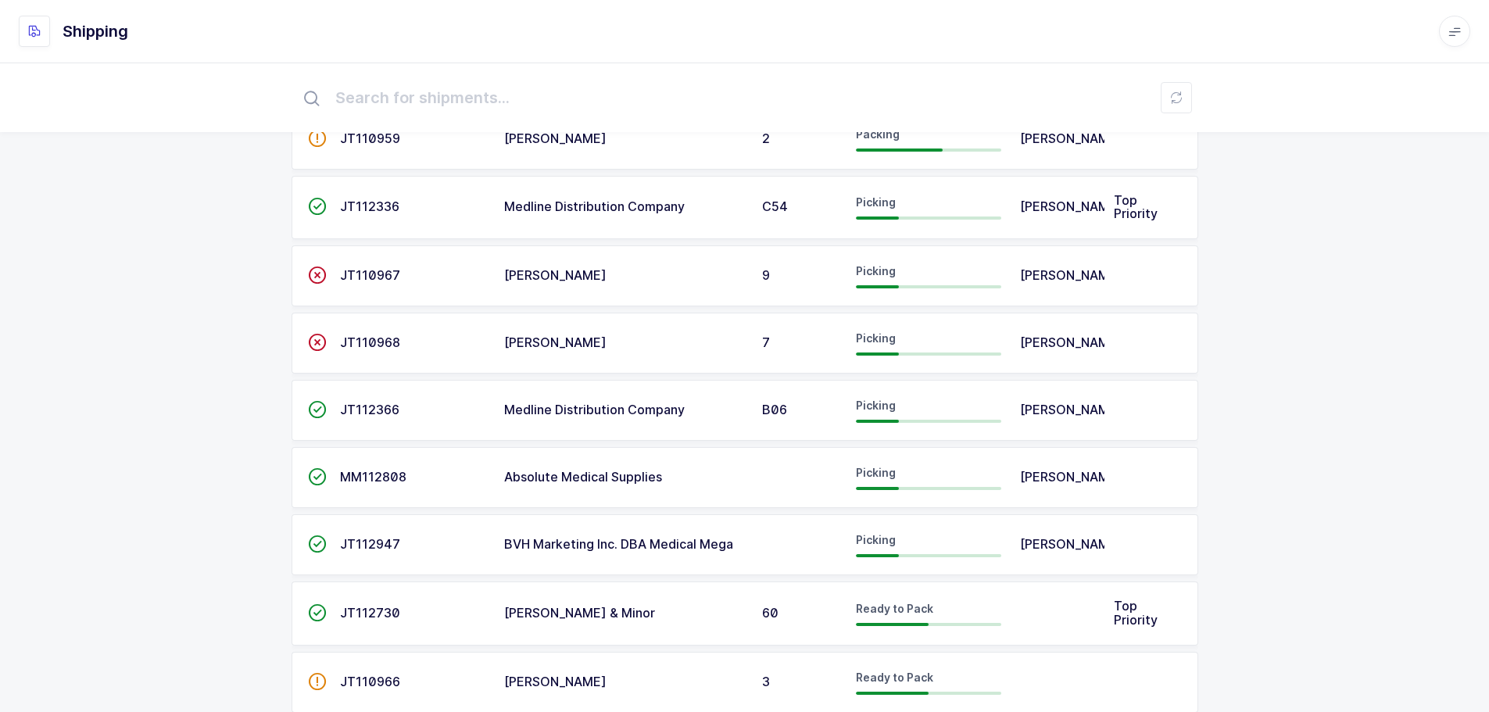
scroll to position [156, 0]
click at [559, 411] on span "Medline Distribution Company" at bounding box center [594, 409] width 181 height 16
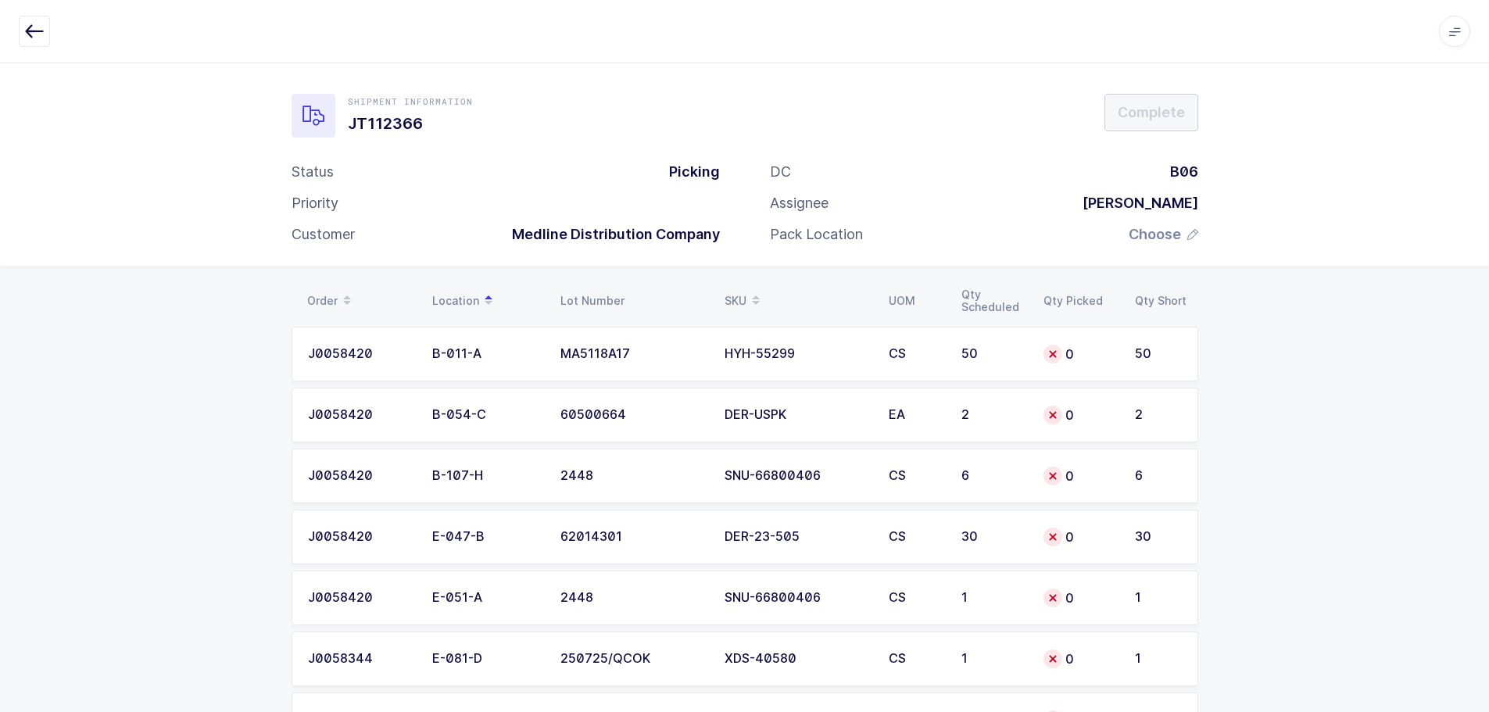
scroll to position [134, 0]
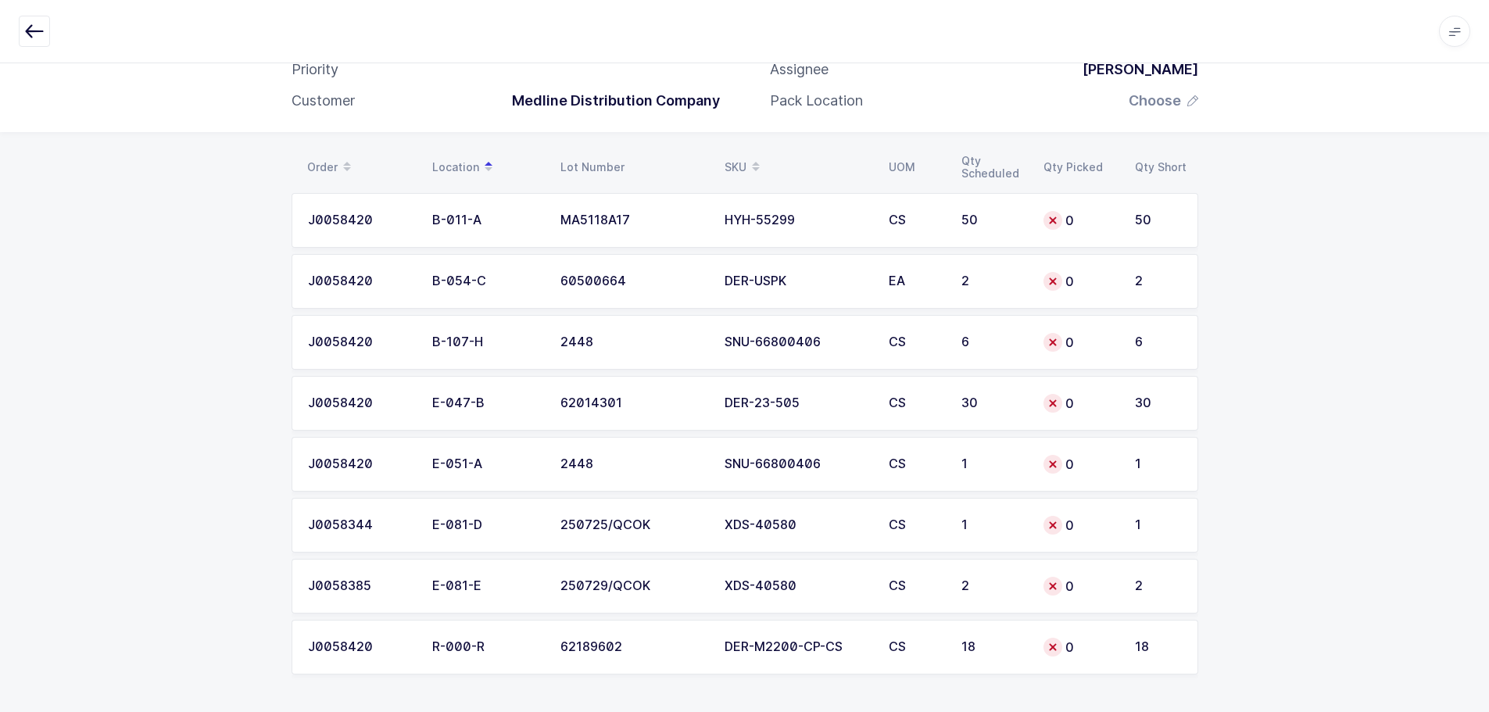
click at [35, 37] on icon "button" at bounding box center [34, 31] width 19 height 19
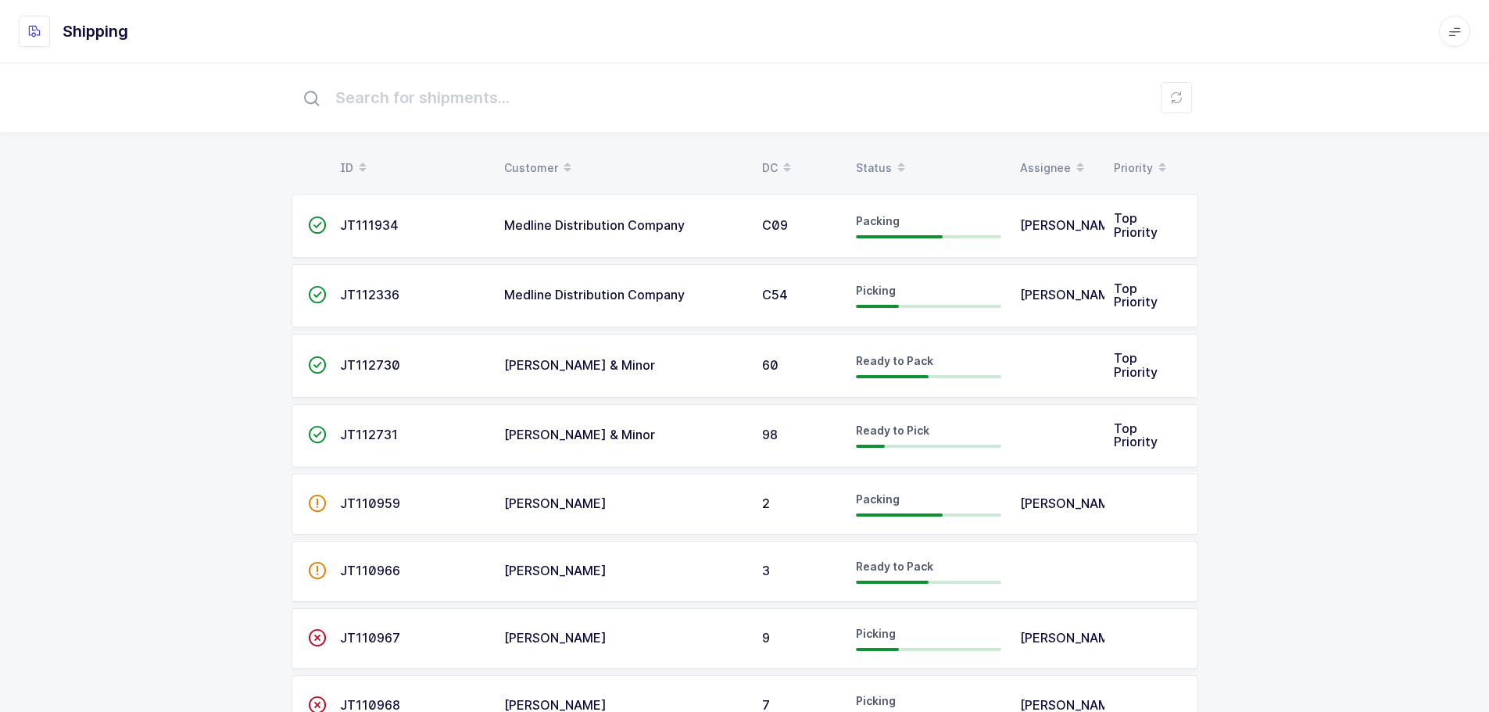
click at [892, 158] on span at bounding box center [901, 168] width 19 height 27
